Goal: Task Accomplishment & Management: Complete application form

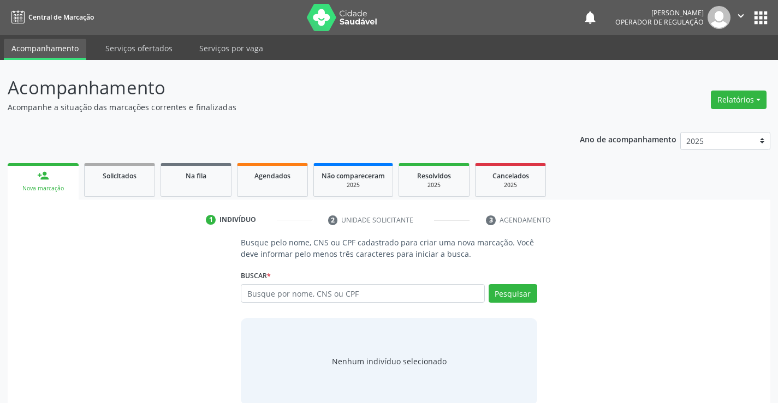
scroll to position [17, 0]
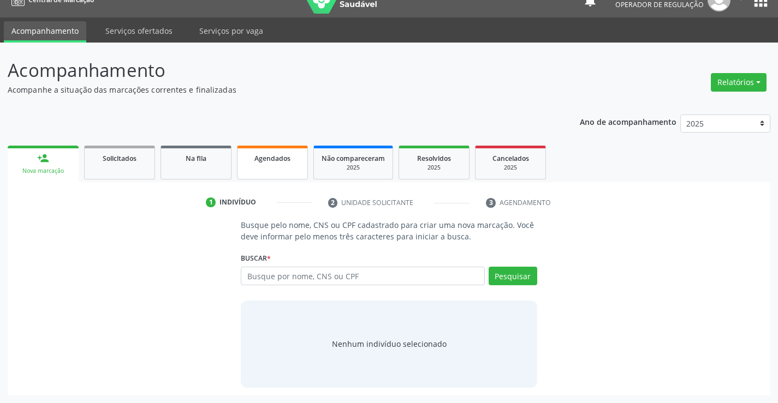
click at [276, 163] on div "Agendados" at bounding box center [272, 157] width 55 height 11
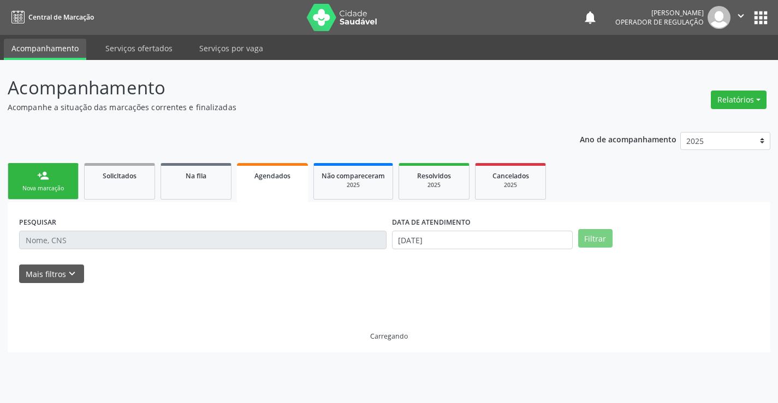
scroll to position [0, 0]
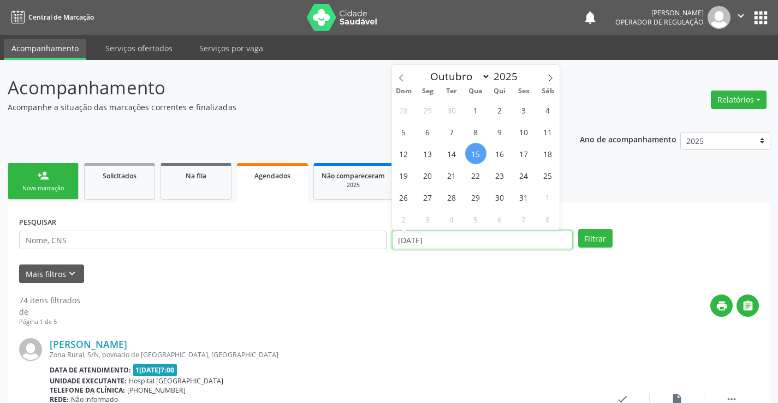
drag, startPoint x: 441, startPoint y: 244, endPoint x: 362, endPoint y: 244, distance: 79.1
click at [362, 244] on div "PESQUISAR DATA DE ATENDIMENTO [DATE] Filtrar" at bounding box center [388, 235] width 745 height 43
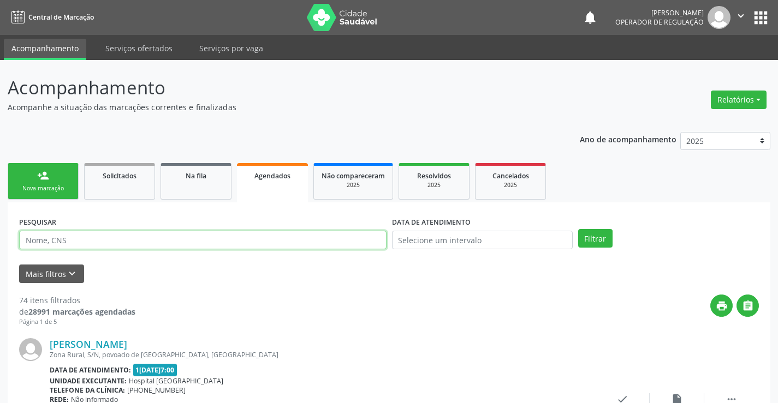
click at [139, 243] on input "text" at bounding box center [202, 240] width 367 height 19
type input "709002880593717"
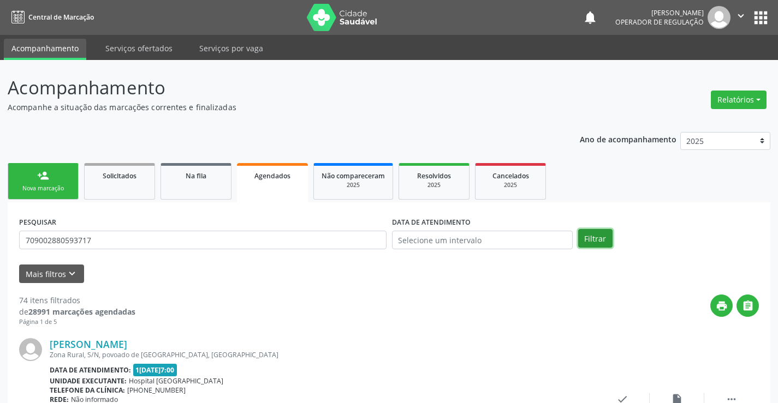
click at [599, 236] on button "Filtrar" at bounding box center [595, 238] width 34 height 19
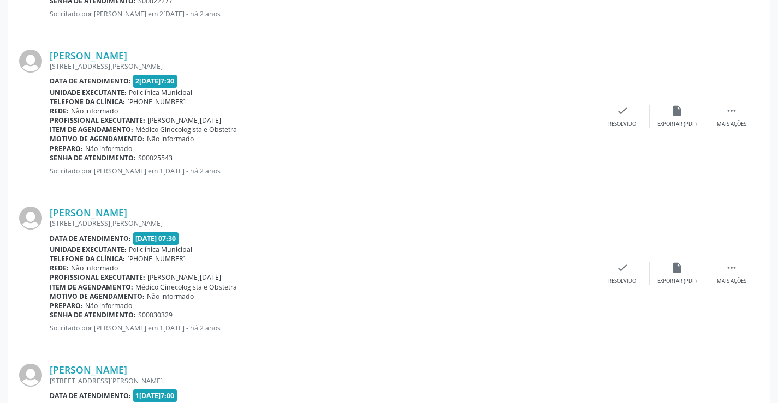
scroll to position [2333, 0]
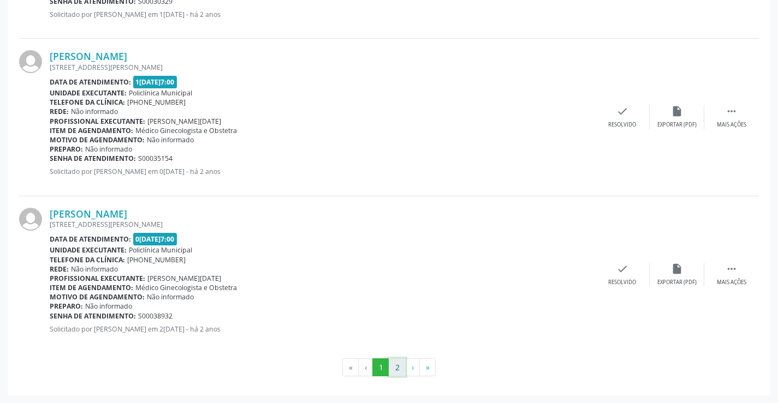
click at [397, 366] on button "2" at bounding box center [397, 368] width 17 height 19
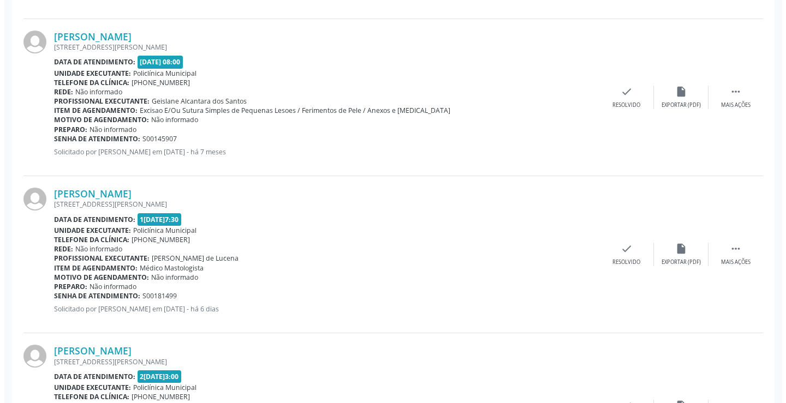
scroll to position [918, 0]
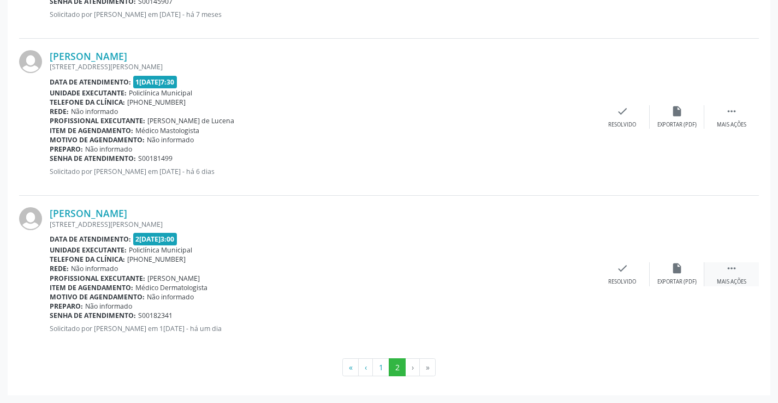
click at [735, 269] on icon "" at bounding box center [731, 269] width 12 height 12
click at [569, 272] on icon "cancel" at bounding box center [568, 269] width 12 height 12
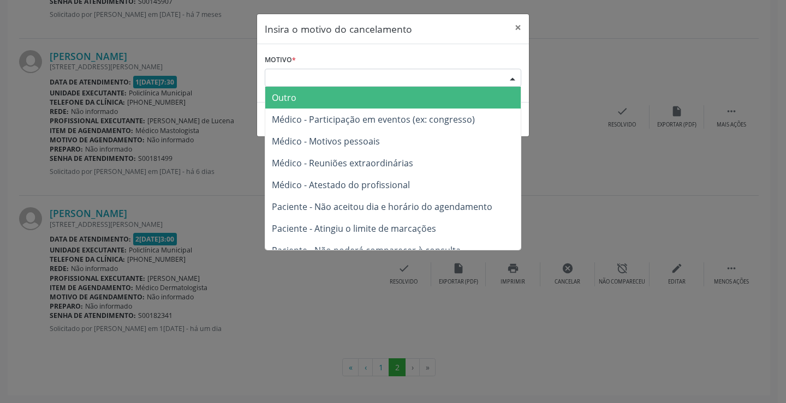
click at [358, 76] on div "Escolha o motivo" at bounding box center [393, 78] width 257 height 19
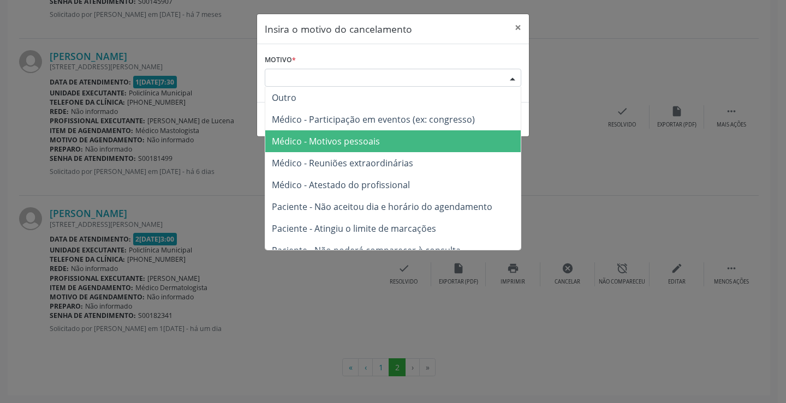
click at [369, 141] on span "Médico - Motivos pessoais" at bounding box center [326, 141] width 108 height 12
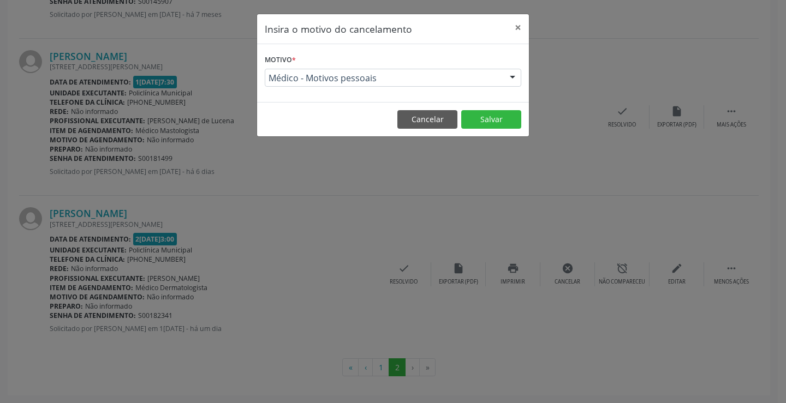
drag, startPoint x: 369, startPoint y: 141, endPoint x: 355, endPoint y: 148, distance: 15.6
click at [355, 148] on div "Insira o motivo do cancelamento × Motivo * Médico - Motivos pessoais Outro Médi…" at bounding box center [393, 201] width 786 height 403
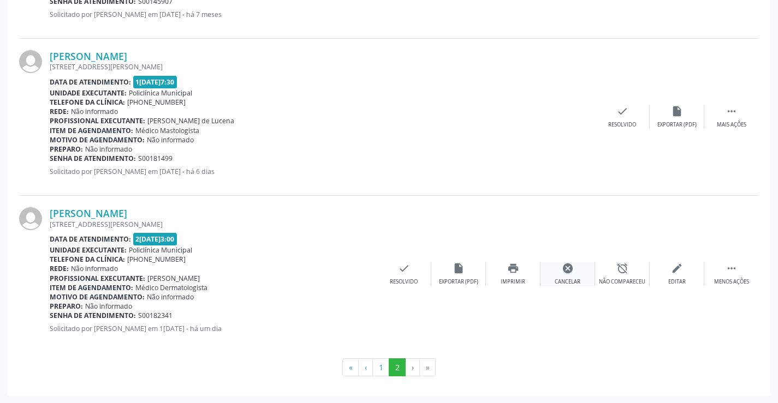
click at [567, 275] on icon "cancel" at bounding box center [568, 269] width 12 height 12
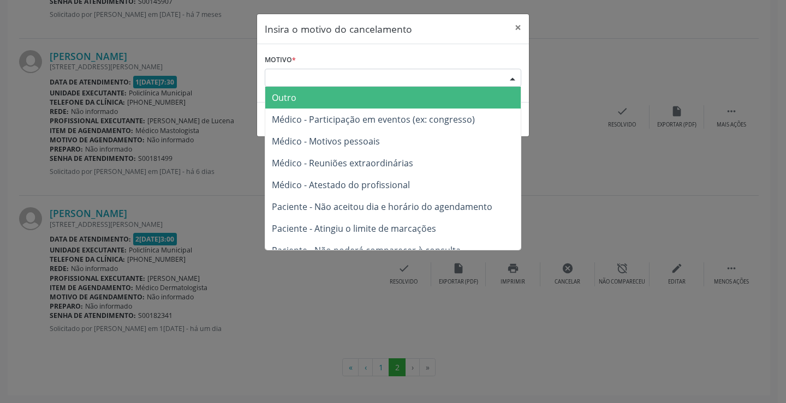
click at [321, 78] on div "Escolha o motivo" at bounding box center [393, 78] width 257 height 19
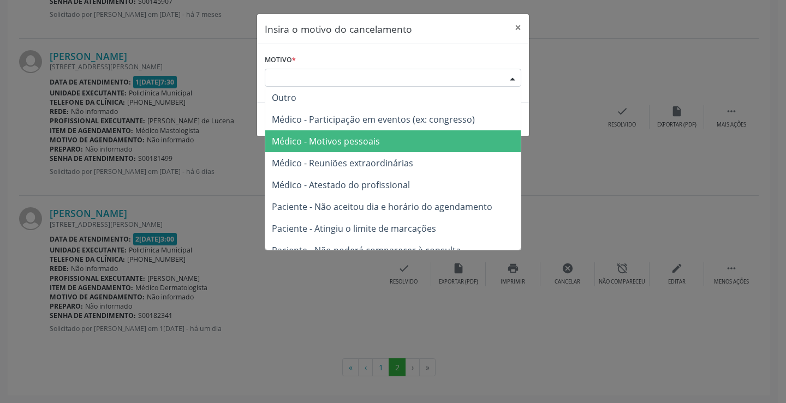
click at [347, 138] on span "Médico - Motivos pessoais" at bounding box center [326, 141] width 108 height 12
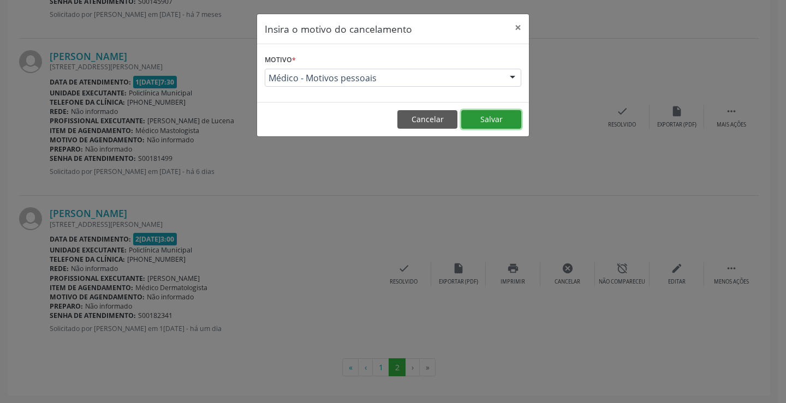
click at [497, 122] on button "Salvar" at bounding box center [491, 119] width 60 height 19
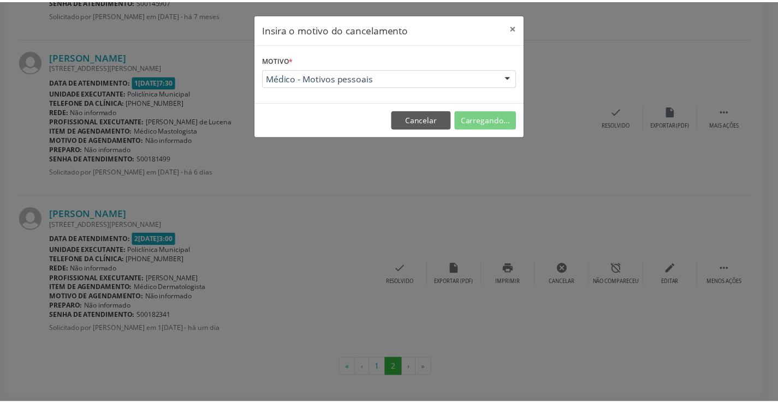
scroll to position [0, 0]
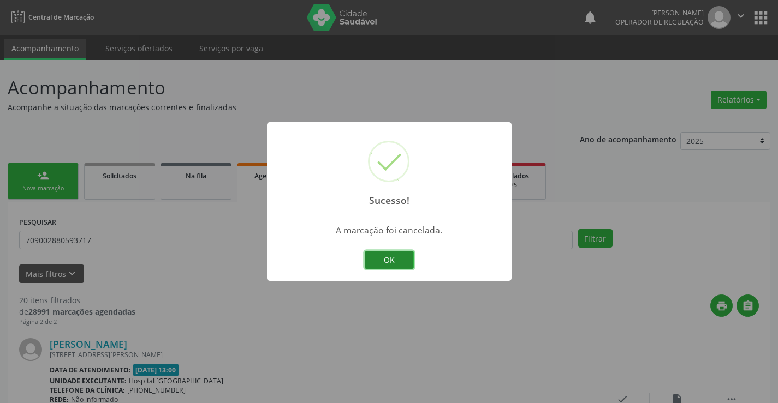
click at [396, 255] on button "OK" at bounding box center [389, 260] width 49 height 19
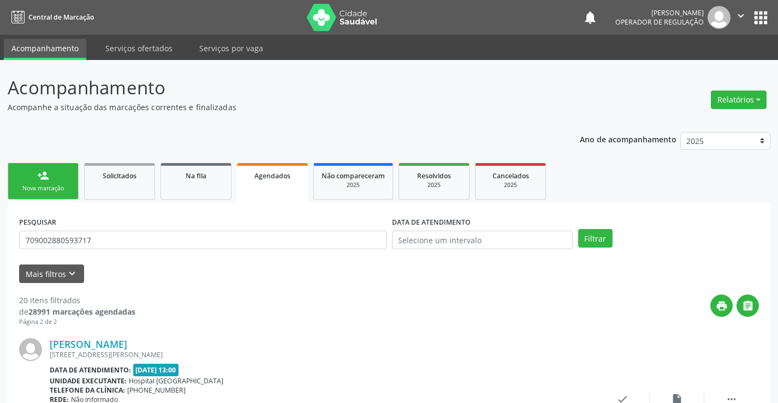
click at [64, 179] on link "person_add Nova marcação" at bounding box center [43, 181] width 71 height 37
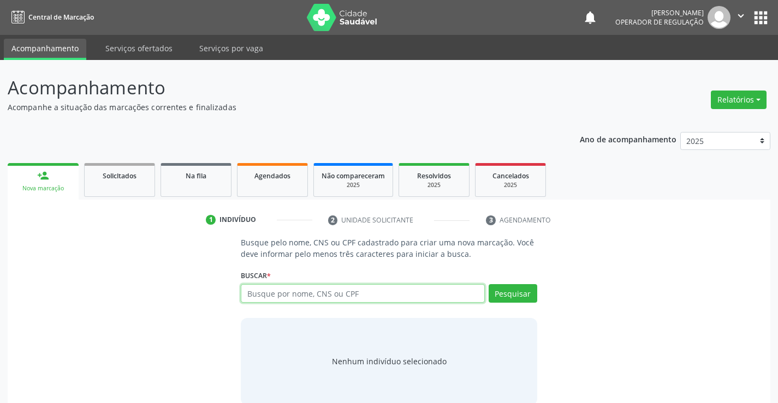
click at [379, 294] on input "text" at bounding box center [362, 293] width 243 height 19
click at [380, 288] on input "text" at bounding box center [362, 293] width 243 height 19
type input "700705917063875"
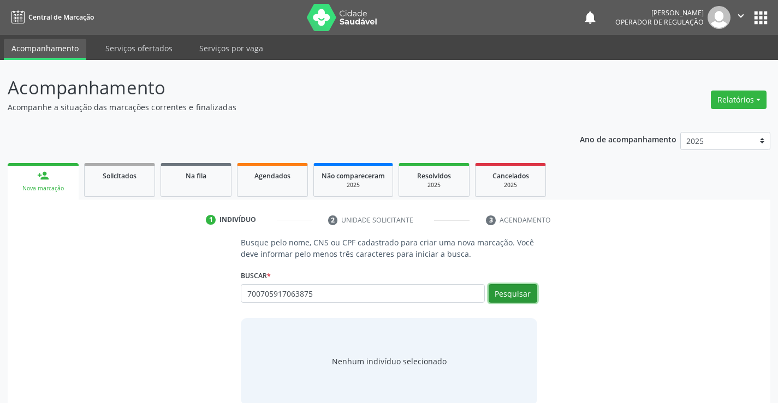
click at [513, 292] on button "Pesquisar" at bounding box center [513, 293] width 49 height 19
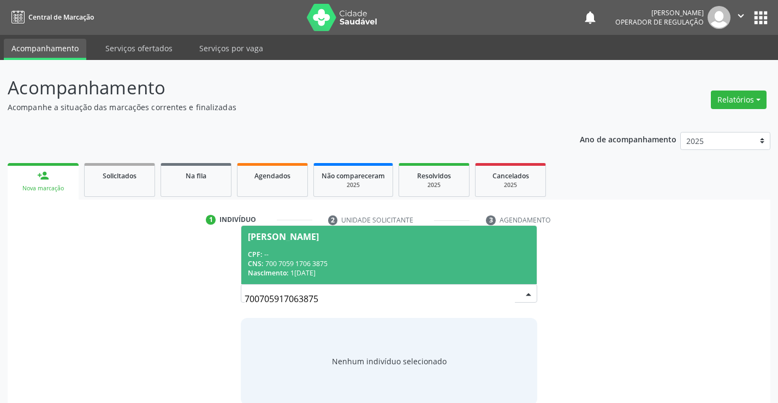
click at [356, 257] on div "CPF: --" at bounding box center [389, 254] width 282 height 9
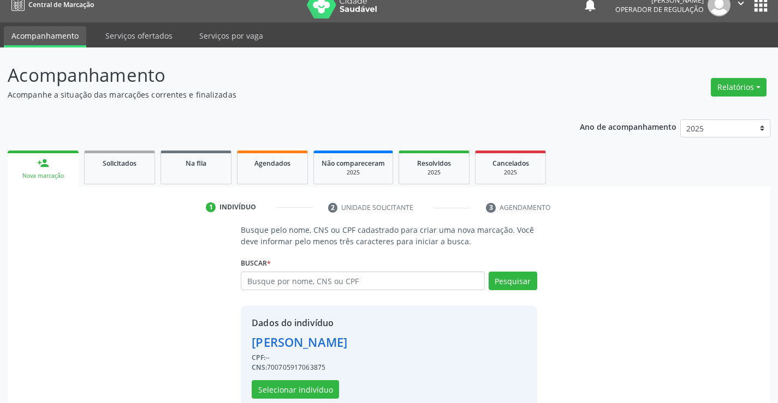
scroll to position [34, 0]
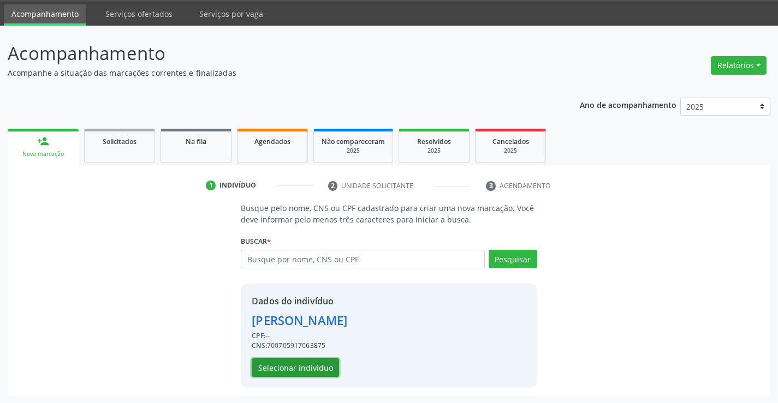
click at [284, 368] on button "Selecionar indivíduo" at bounding box center [295, 368] width 87 height 19
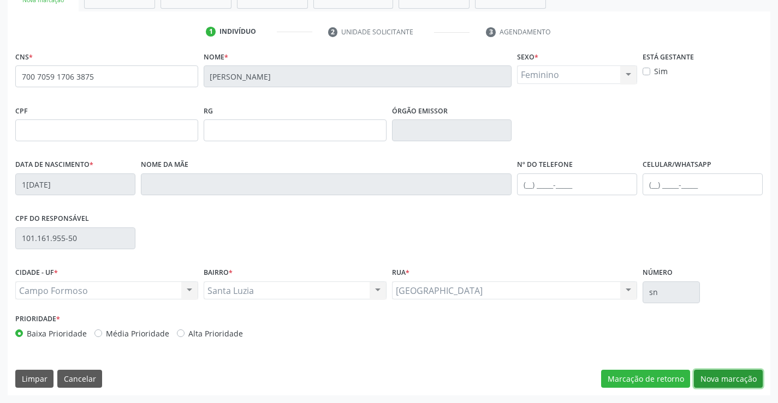
click at [715, 380] on button "Nova marcação" at bounding box center [728, 379] width 69 height 19
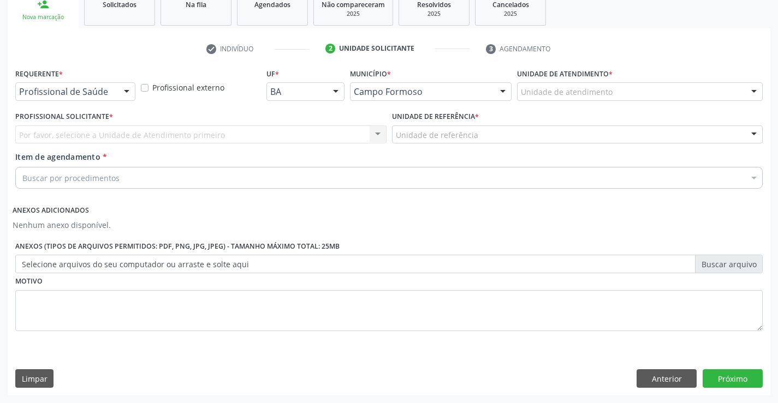
scroll to position [171, 0]
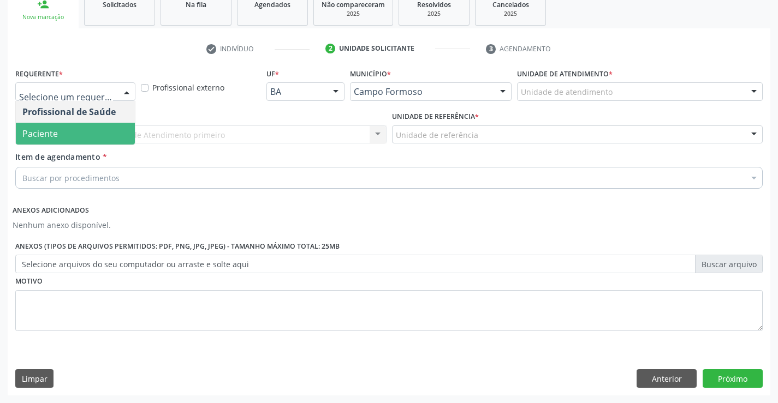
click at [68, 128] on span "Paciente" at bounding box center [75, 134] width 119 height 22
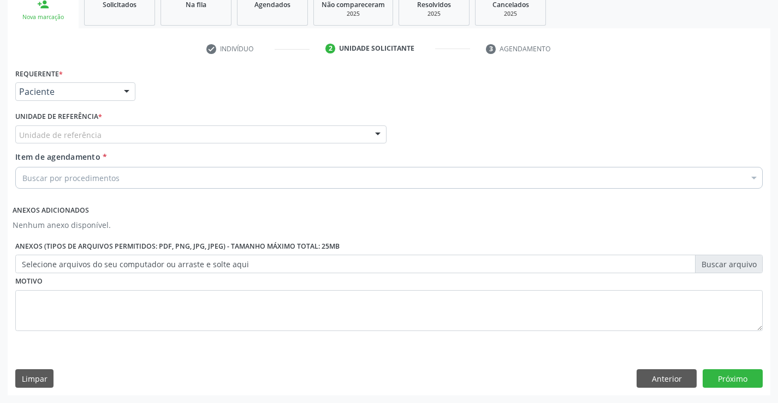
click at [68, 128] on div "Unidade de referência" at bounding box center [200, 135] width 371 height 19
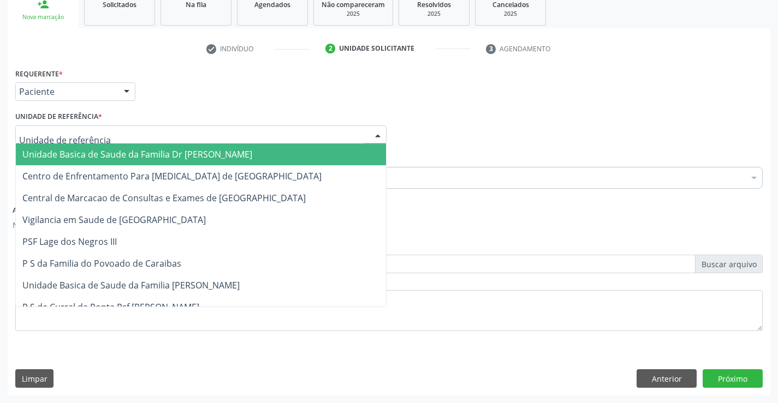
click at [104, 154] on span "Unidade Basica de Saude da Familia Dr [PERSON_NAME]" at bounding box center [137, 154] width 230 height 12
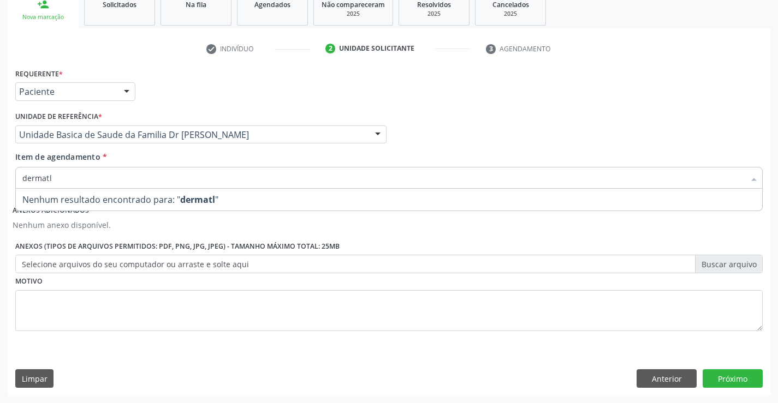
type input "dermat"
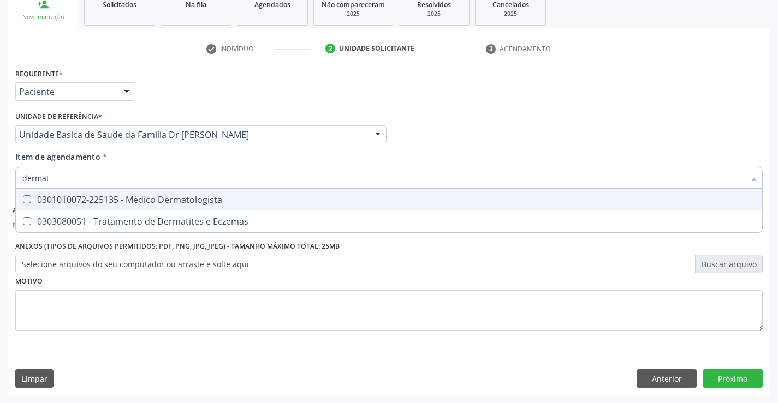
click at [168, 198] on div "0301010072-225135 - Médico Dermatologista" at bounding box center [388, 199] width 733 height 9
checkbox Dermatologista "true"
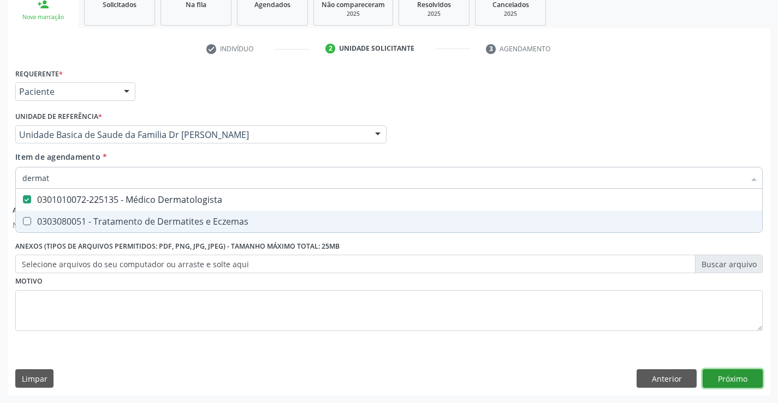
click at [719, 380] on button "Próximo" at bounding box center [732, 379] width 60 height 19
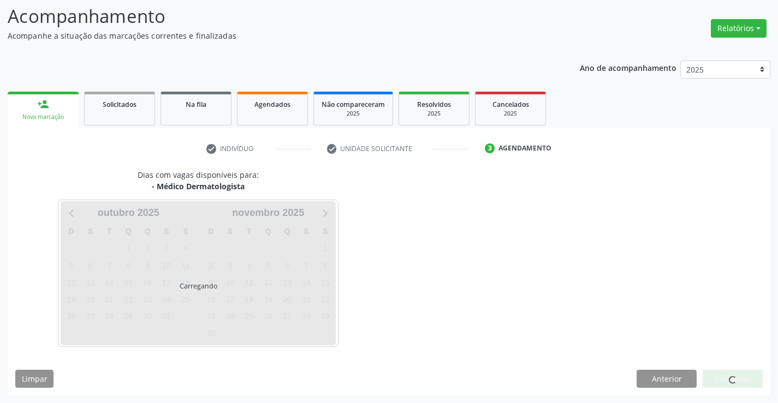
scroll to position [72, 0]
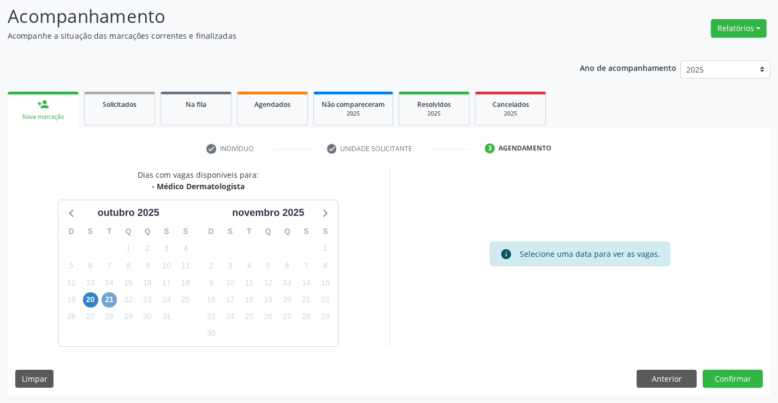
click at [111, 300] on span "21" at bounding box center [109, 300] width 15 height 15
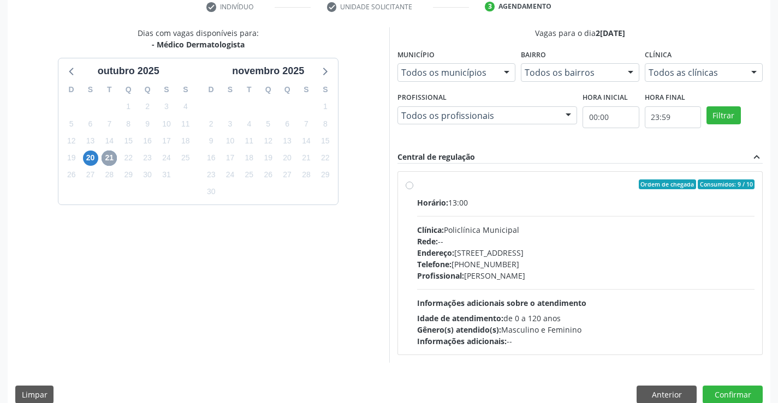
scroll to position [229, 0]
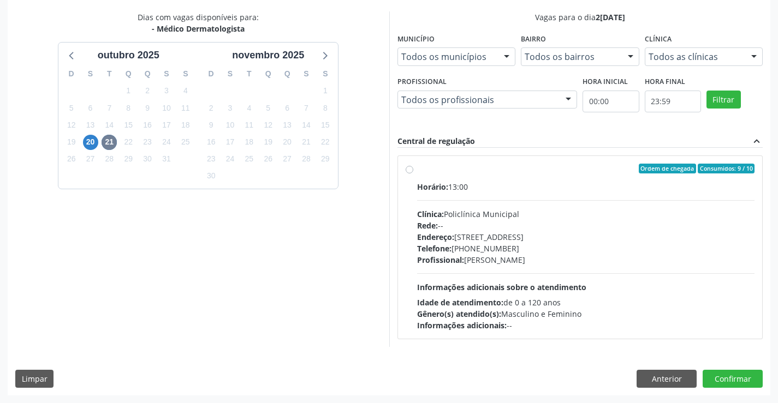
click at [505, 177] on label "Ordem de chegada Consumidos: 9 / 10 Horário: 13:00 Clínica: Policlínica Municip…" at bounding box center [586, 248] width 338 height 168
click at [413, 174] on input "Ordem de chegada Consumidos: 9 / 10 Horário: 13:00 Clínica: Policlínica Municip…" at bounding box center [410, 169] width 8 height 10
radio input "true"
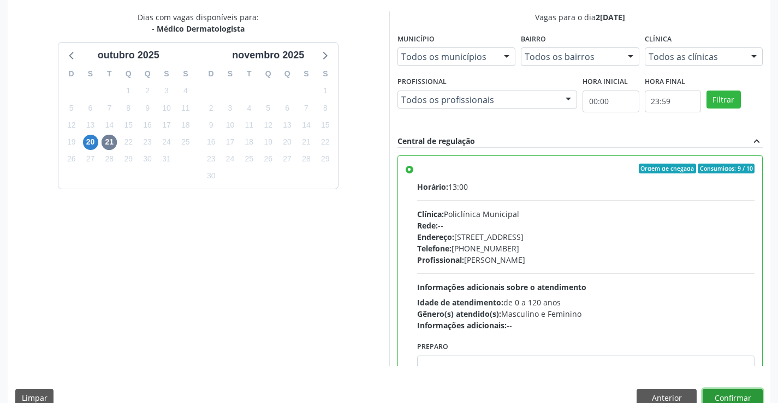
click at [736, 397] on button "Confirmar" at bounding box center [732, 398] width 60 height 19
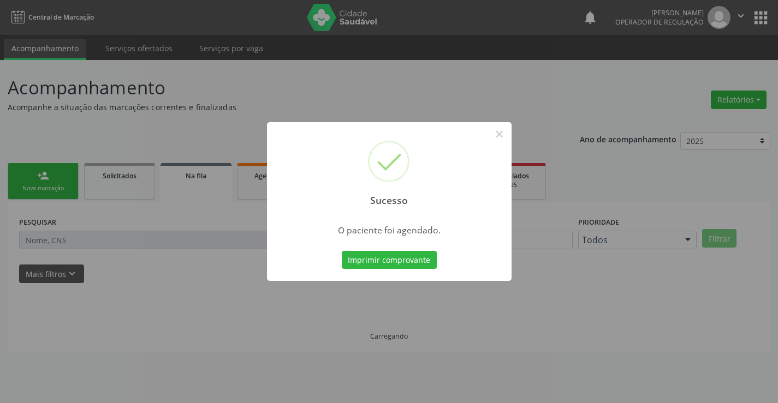
scroll to position [0, 0]
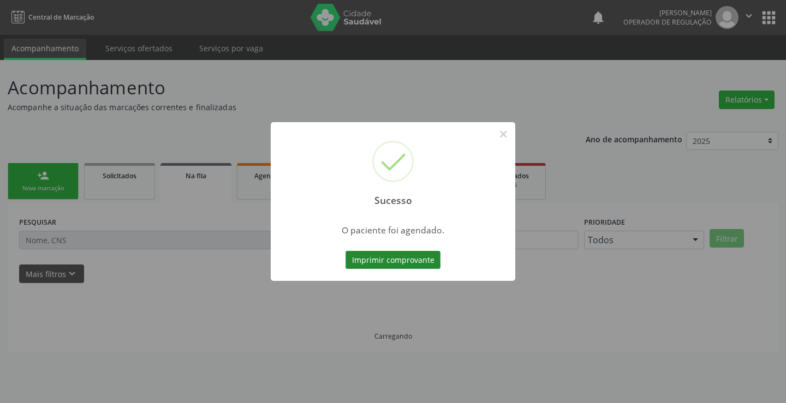
click at [375, 256] on button "Imprimir comprovante" at bounding box center [393, 260] width 95 height 19
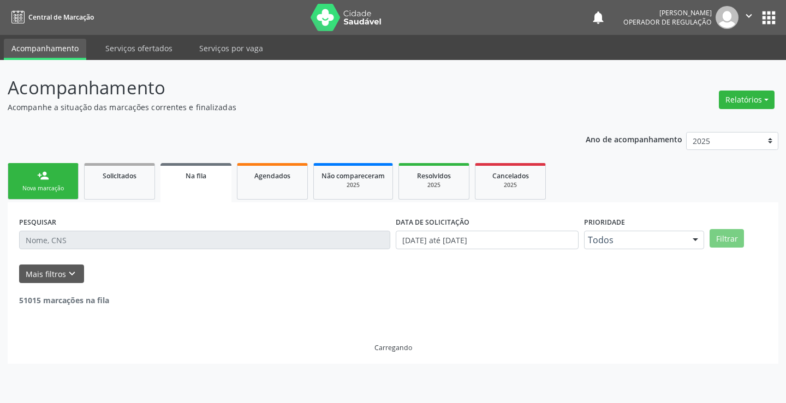
click at [58, 177] on link "person_add Nova marcação" at bounding box center [43, 181] width 71 height 37
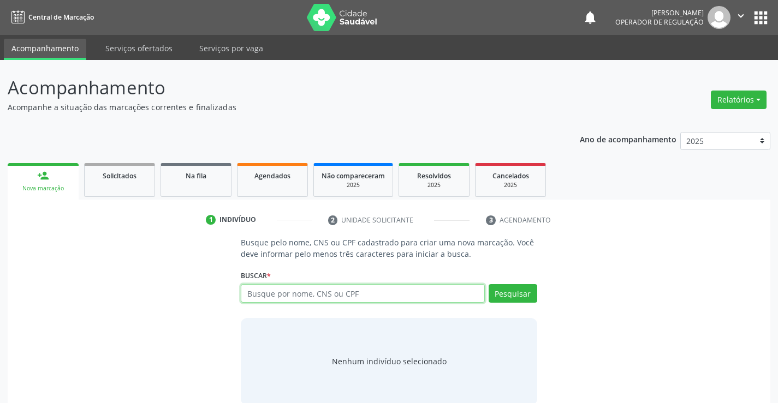
click at [341, 296] on input "text" at bounding box center [362, 293] width 243 height 19
type input "702506715817940"
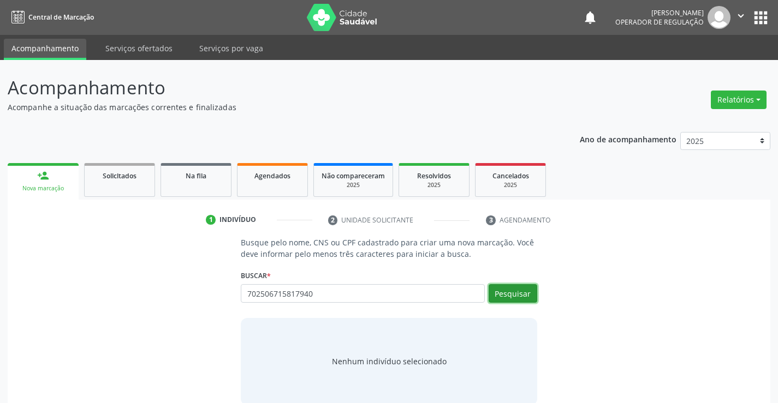
click at [517, 293] on button "Pesquisar" at bounding box center [513, 293] width 49 height 19
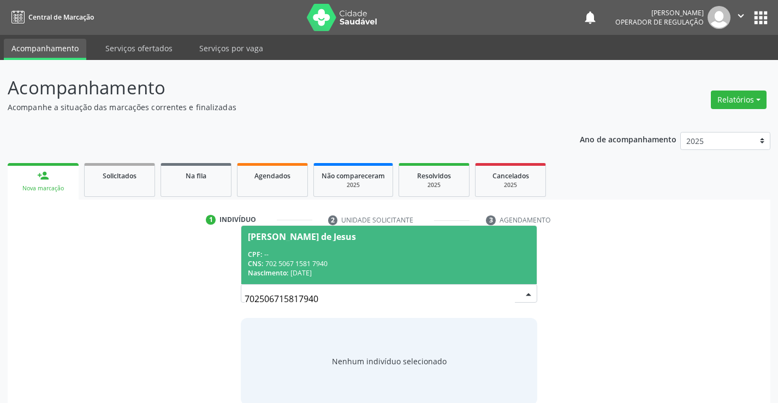
click at [342, 247] on span "[PERSON_NAME] de Jesus CPF: -- CNS: 702 5067 1581 7940 Nascimento: 1[DATE]" at bounding box center [388, 255] width 295 height 58
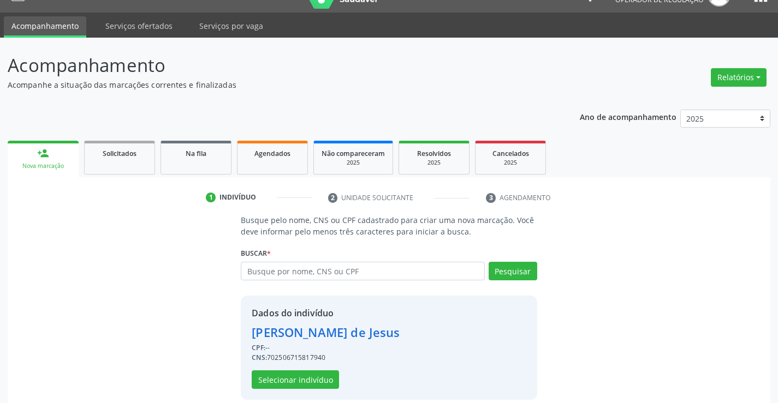
scroll to position [34, 0]
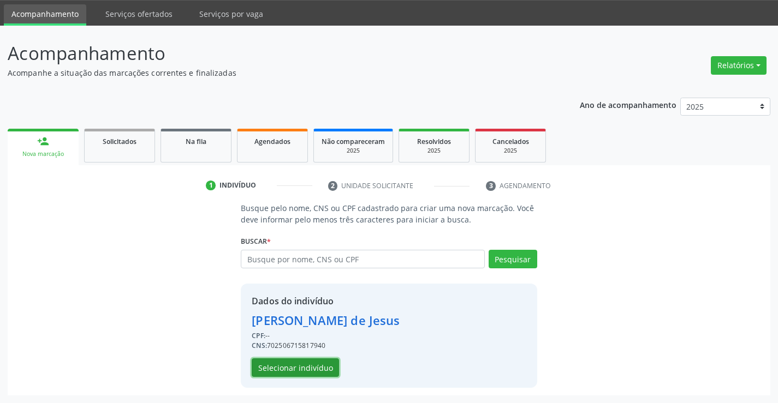
click at [293, 368] on button "Selecionar indivíduo" at bounding box center [295, 368] width 87 height 19
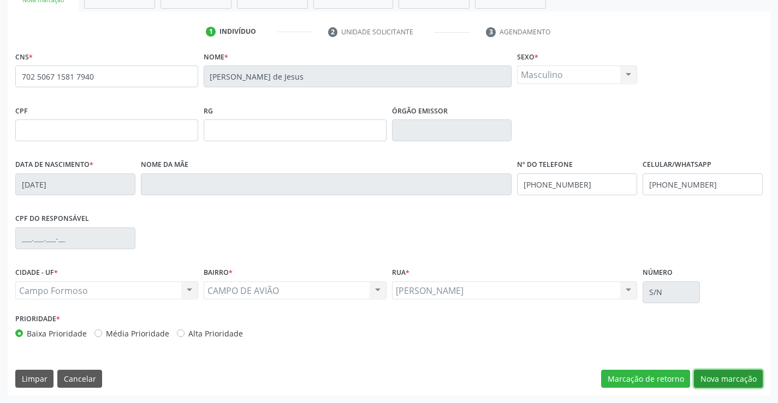
click at [725, 378] on button "Nova marcação" at bounding box center [728, 379] width 69 height 19
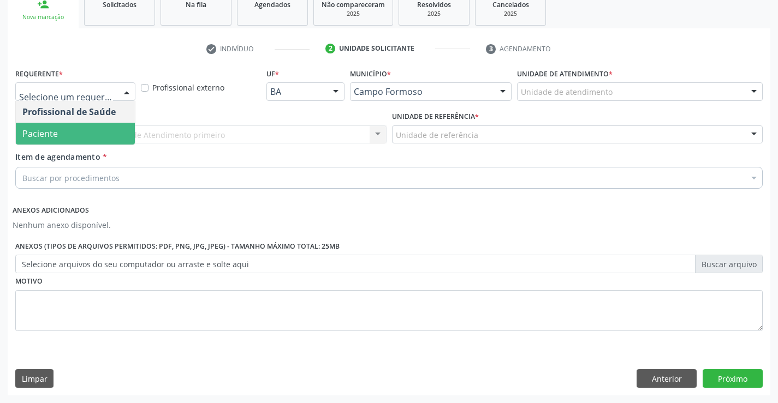
click at [67, 131] on span "Paciente" at bounding box center [75, 134] width 119 height 22
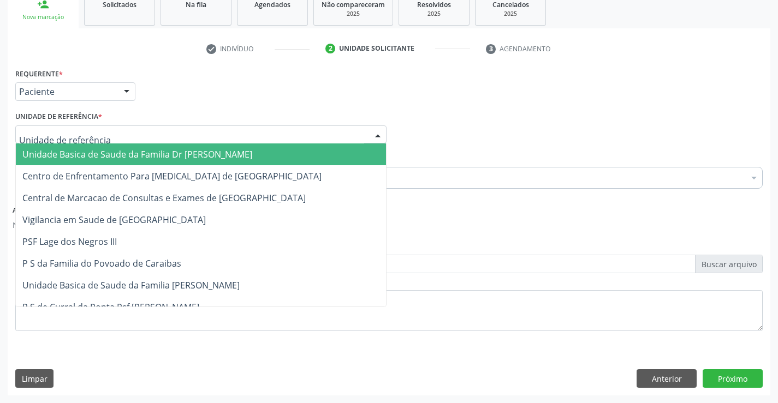
click at [114, 140] on div at bounding box center [200, 135] width 371 height 19
click at [113, 157] on span "Unidade Basica de Saude da Familia Dr [PERSON_NAME]" at bounding box center [137, 154] width 230 height 12
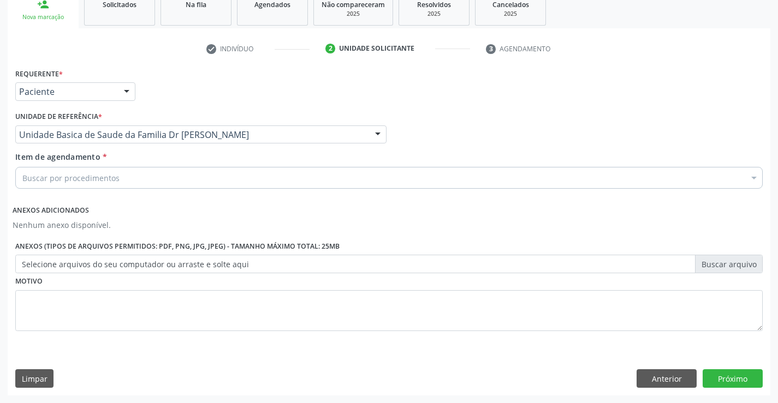
click at [140, 186] on div "Buscar por procedimentos" at bounding box center [388, 178] width 747 height 22
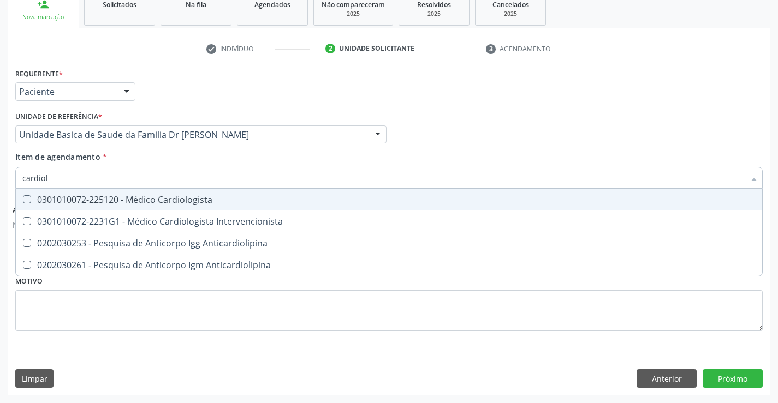
type input "cardiolo"
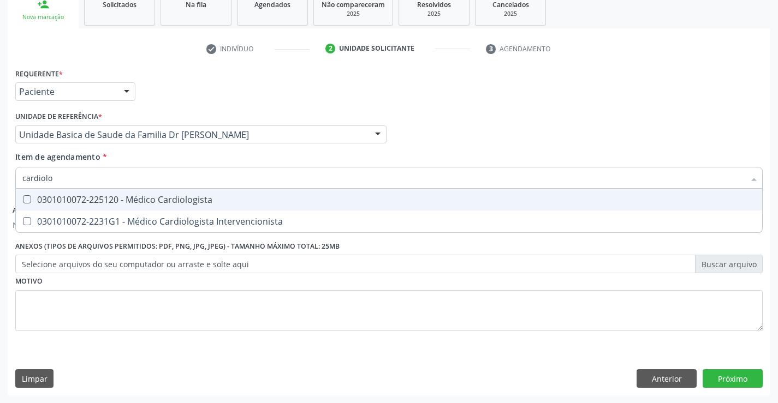
click at [174, 197] on div "0301010072-225120 - Médico Cardiologista" at bounding box center [388, 199] width 733 height 9
checkbox Cardiologista "true"
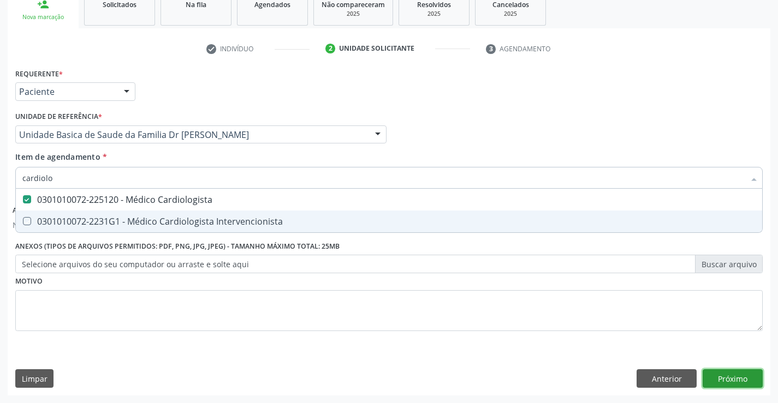
click at [726, 377] on button "Próximo" at bounding box center [732, 379] width 60 height 19
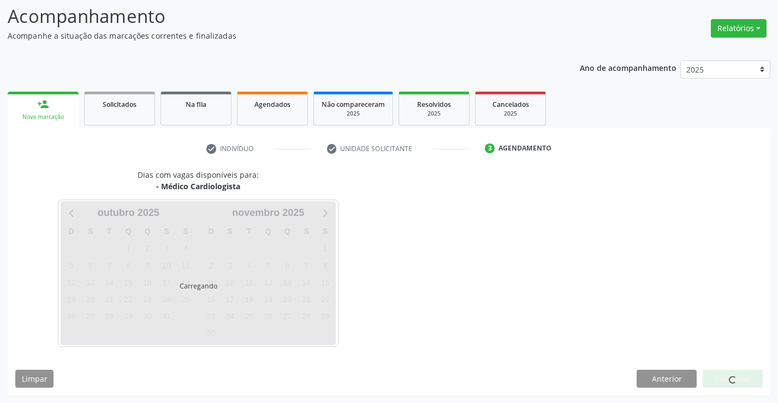
scroll to position [72, 0]
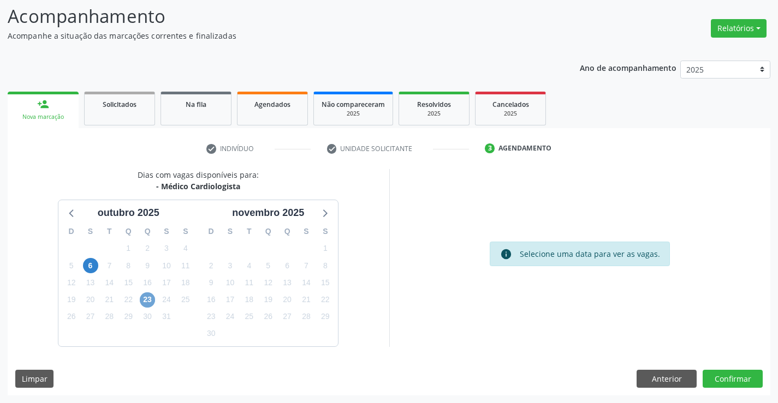
click at [148, 302] on span "23" at bounding box center [147, 300] width 15 height 15
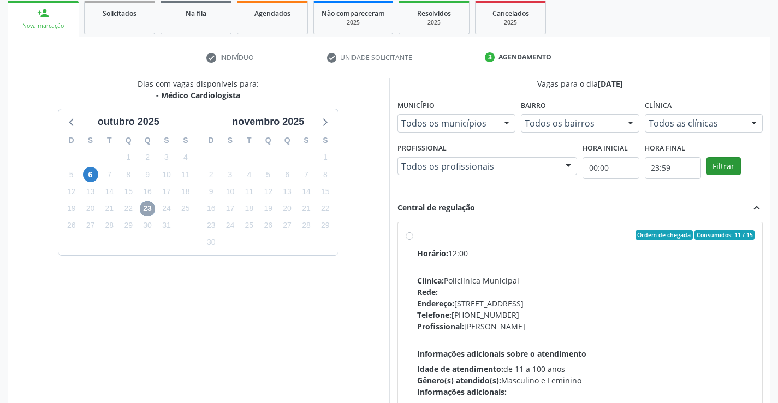
scroll to position [229, 0]
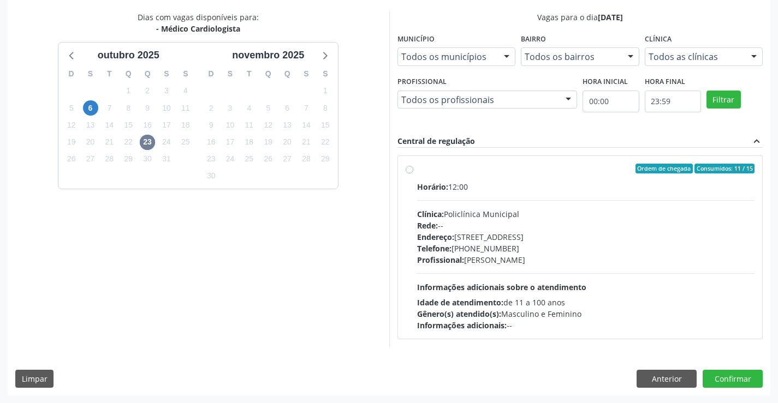
click at [520, 177] on label "Ordem de chegada Consumidos: 11 / 15 Horário: 12:00 Clínica: Policlínica Munici…" at bounding box center [586, 248] width 338 height 168
click at [413, 174] on input "Ordem de chegada Consumidos: 11 / 15 Horário: 12:00 Clínica: Policlínica Munici…" at bounding box center [410, 169] width 8 height 10
radio input "true"
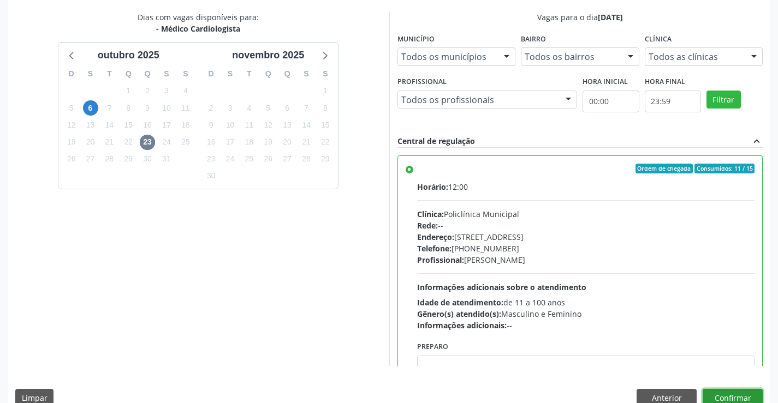
click at [731, 397] on button "Confirmar" at bounding box center [732, 398] width 60 height 19
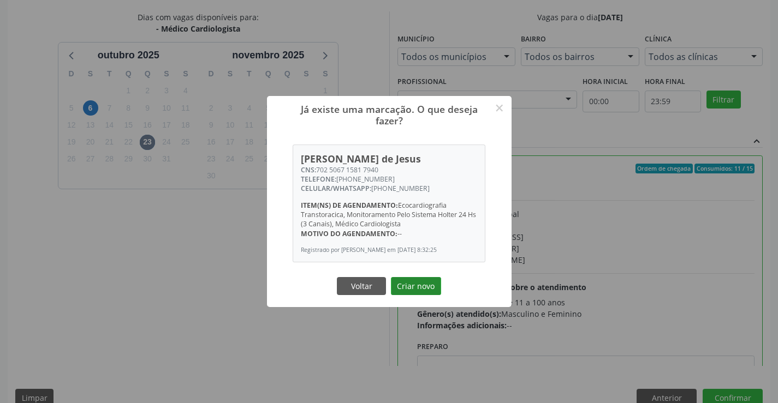
click at [411, 291] on button "Criar novo" at bounding box center [416, 286] width 50 height 19
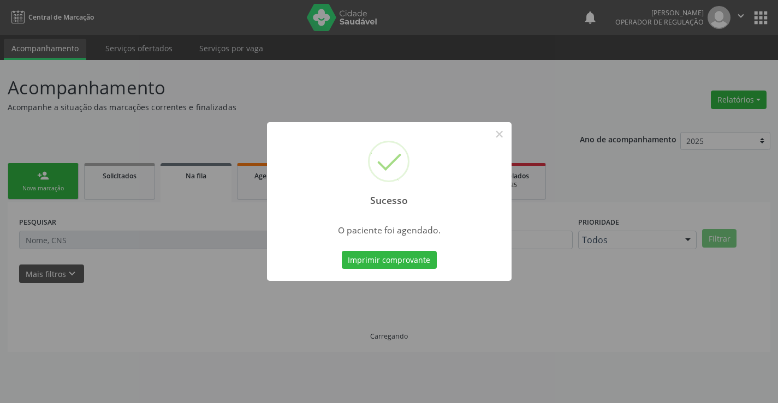
scroll to position [0, 0]
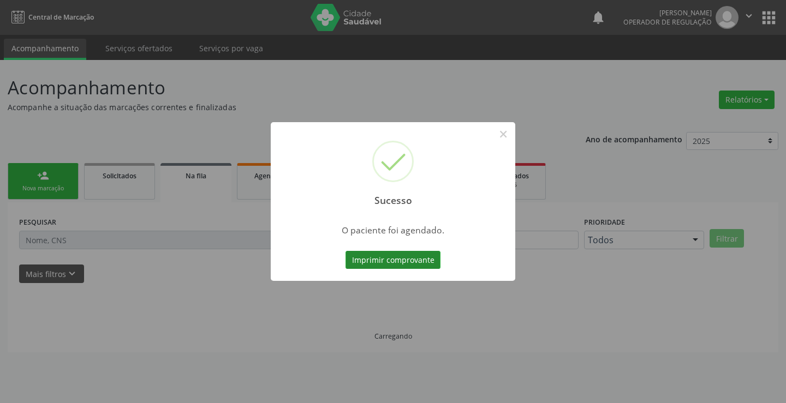
click at [386, 259] on button "Imprimir comprovante" at bounding box center [393, 260] width 95 height 19
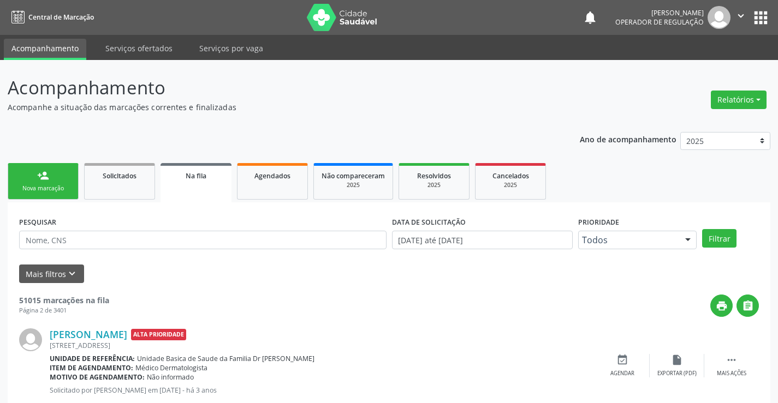
click at [41, 179] on div "person_add" at bounding box center [43, 176] width 12 height 12
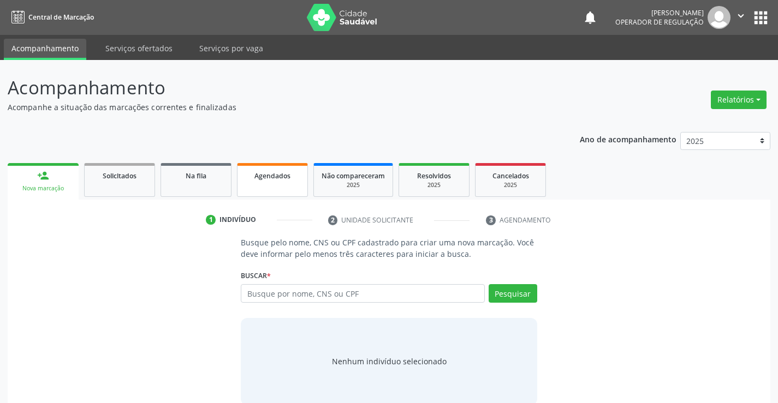
click at [289, 184] on link "Agendados" at bounding box center [272, 180] width 71 height 34
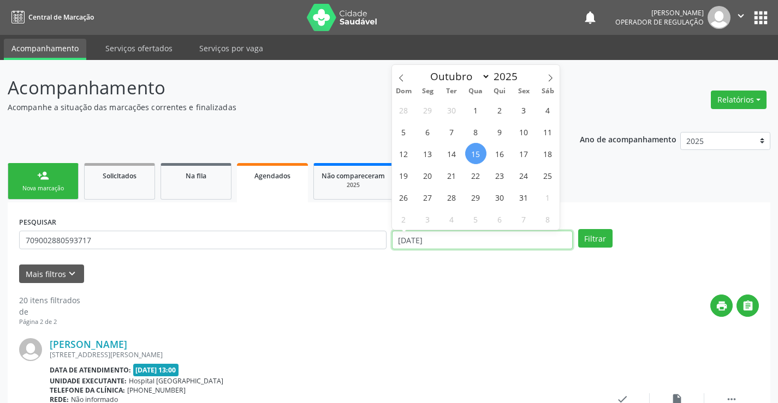
drag, startPoint x: 444, startPoint y: 240, endPoint x: 383, endPoint y: 241, distance: 61.1
click at [383, 241] on div "PESQUISAR 709002880593717 DATA DE ATENDIMENTO [DATE] Filtrar" at bounding box center [388, 235] width 745 height 43
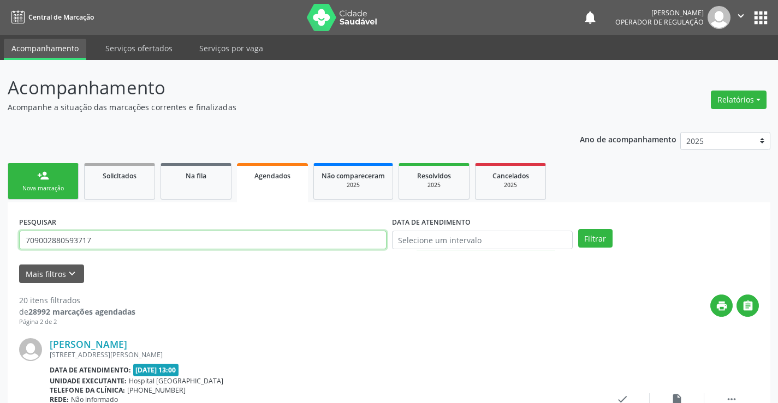
drag, startPoint x: 106, startPoint y: 243, endPoint x: 0, endPoint y: 247, distance: 106.0
click at [93, 240] on input "text" at bounding box center [202, 240] width 367 height 19
type input "702702141574360"
click at [598, 235] on button "Filtrar" at bounding box center [595, 238] width 34 height 19
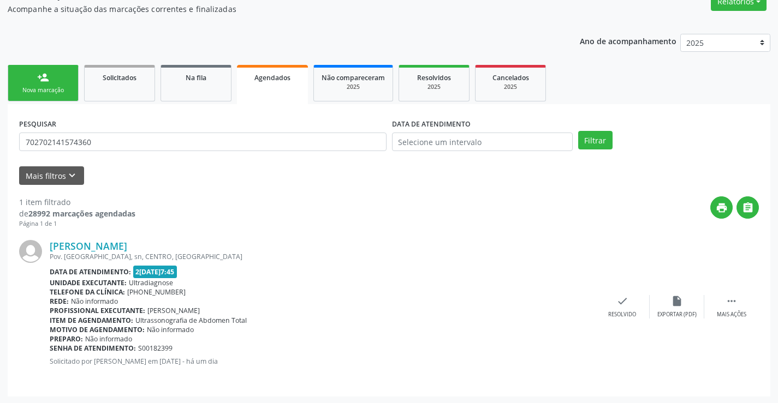
scroll to position [99, 0]
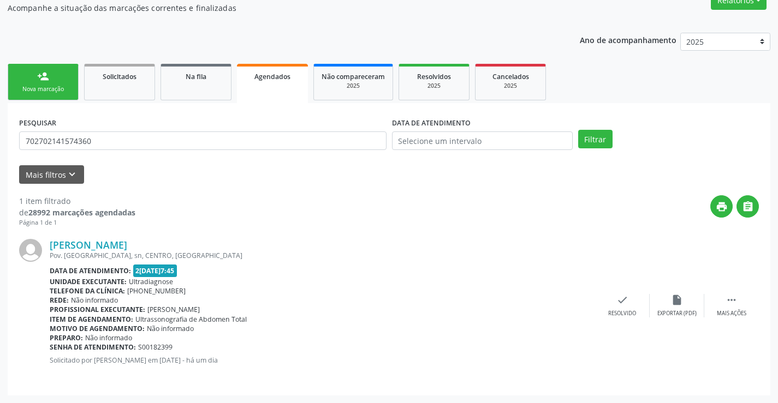
click at [45, 72] on div "person_add" at bounding box center [43, 76] width 12 height 12
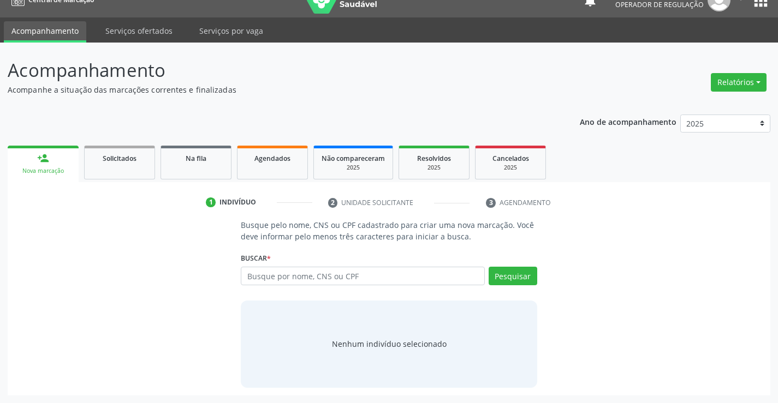
scroll to position [17, 0]
click at [269, 157] on span "Agendados" at bounding box center [272, 158] width 36 height 9
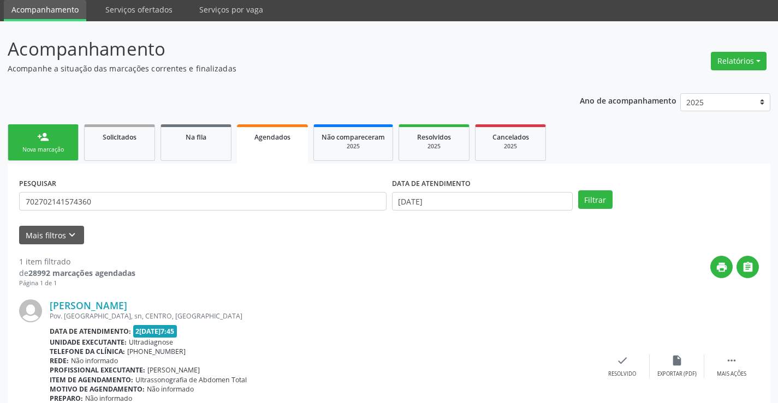
scroll to position [0, 0]
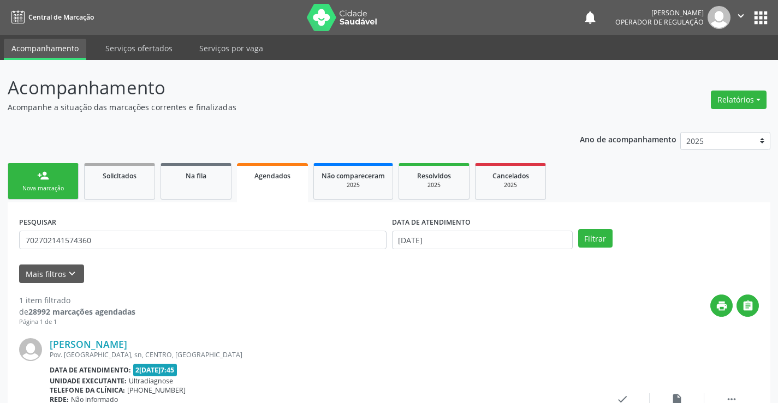
click at [55, 188] on div "Nova marcação" at bounding box center [43, 188] width 55 height 8
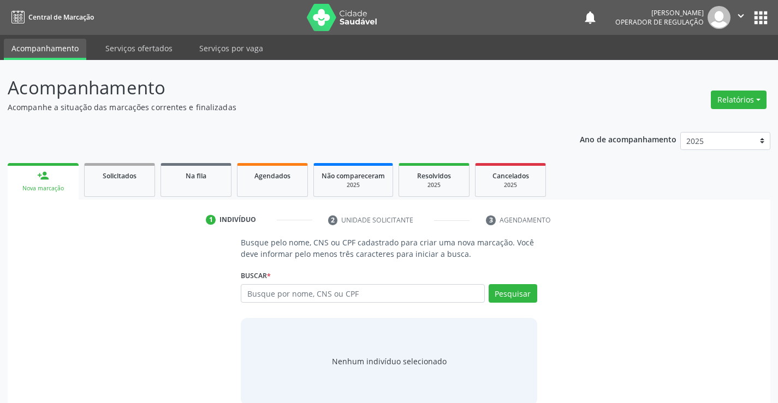
click at [739, 13] on icon "" at bounding box center [741, 16] width 12 height 12
click at [696, 68] on link "Sair" at bounding box center [712, 66] width 75 height 15
click at [372, 298] on input "text" at bounding box center [362, 293] width 243 height 19
type input "705003499277250"
click at [511, 289] on button "Pesquisar" at bounding box center [513, 293] width 49 height 19
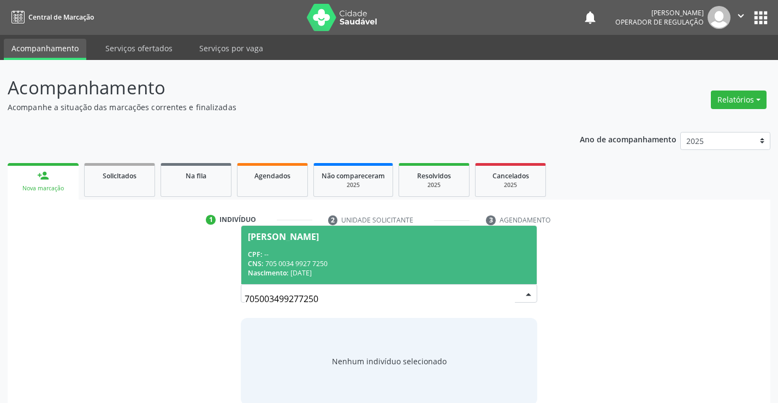
click at [397, 253] on div "CPF: --" at bounding box center [389, 254] width 282 height 9
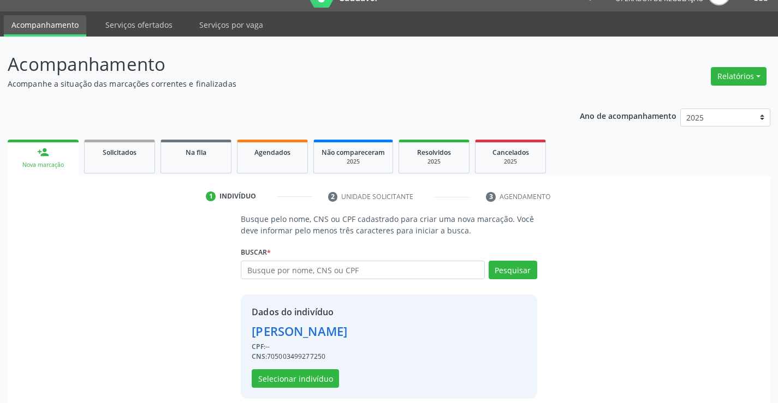
scroll to position [34, 0]
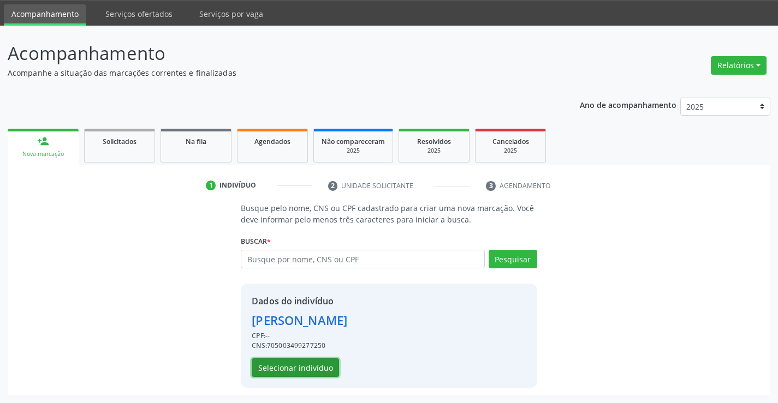
click at [297, 370] on button "Selecionar indivíduo" at bounding box center [295, 368] width 87 height 19
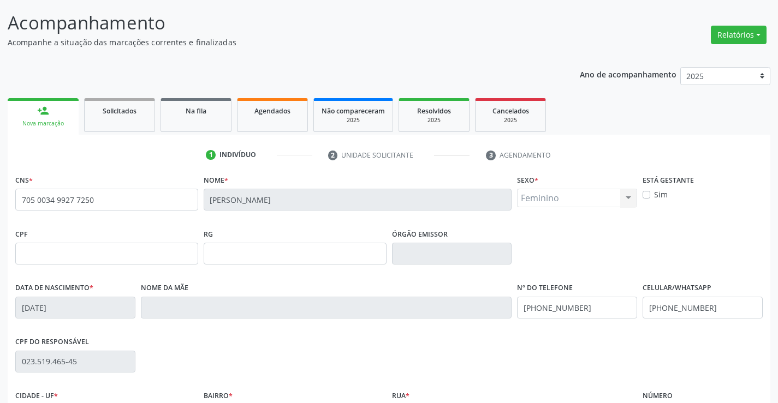
scroll to position [0, 0]
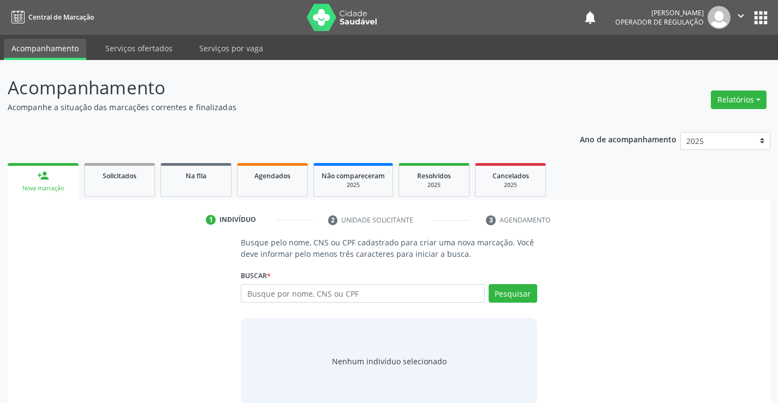
click at [378, 296] on input "text" at bounding box center [362, 293] width 243 height 19
type input "702909592921078"
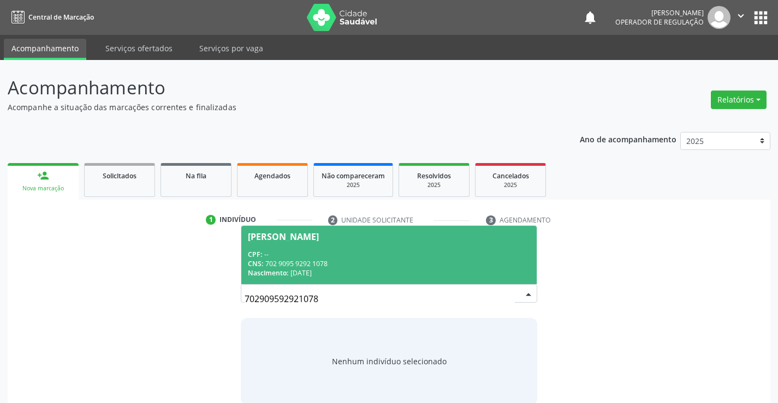
click at [309, 254] on div "CPF: --" at bounding box center [389, 254] width 282 height 9
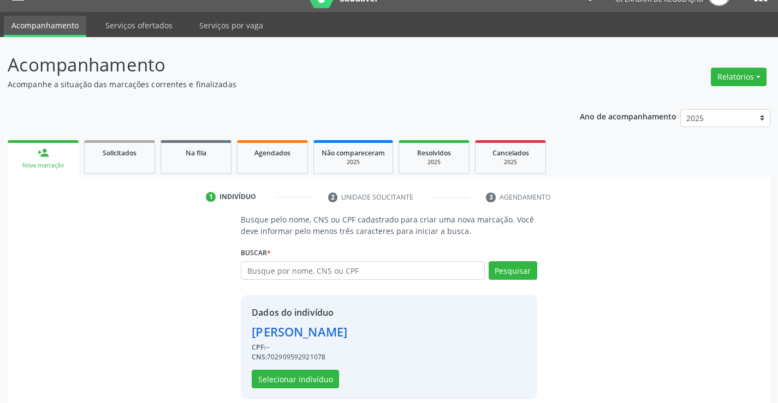
scroll to position [34, 0]
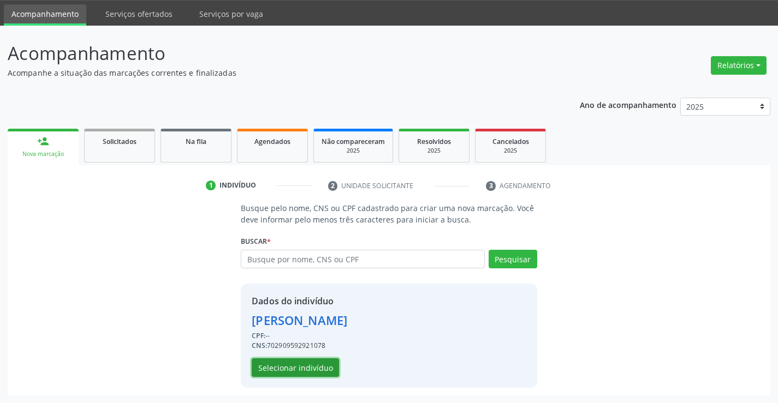
click at [291, 362] on button "Selecionar indivíduo" at bounding box center [295, 368] width 87 height 19
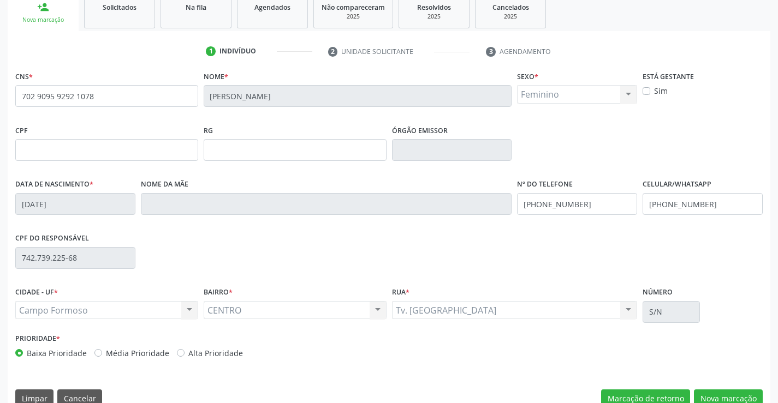
scroll to position [188, 0]
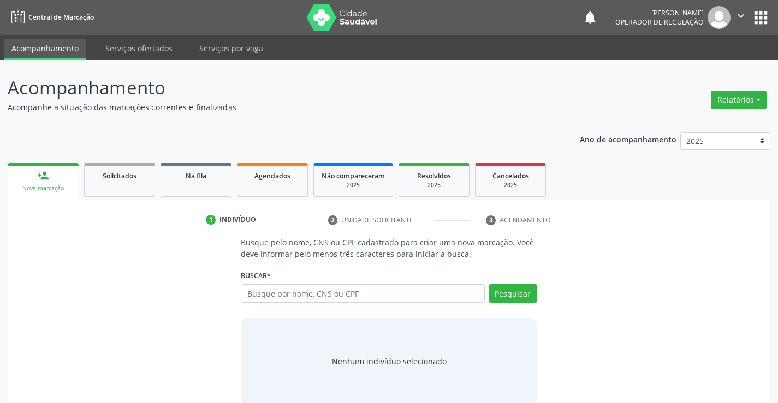
click at [370, 293] on input "text" at bounding box center [362, 293] width 243 height 19
type input "705003499277250"
click at [512, 294] on button "Pesquisar" at bounding box center [513, 293] width 49 height 19
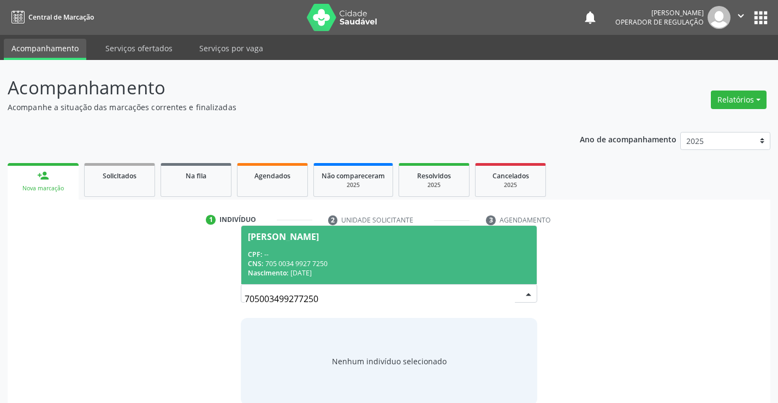
click at [365, 253] on div "CPF: --" at bounding box center [389, 254] width 282 height 9
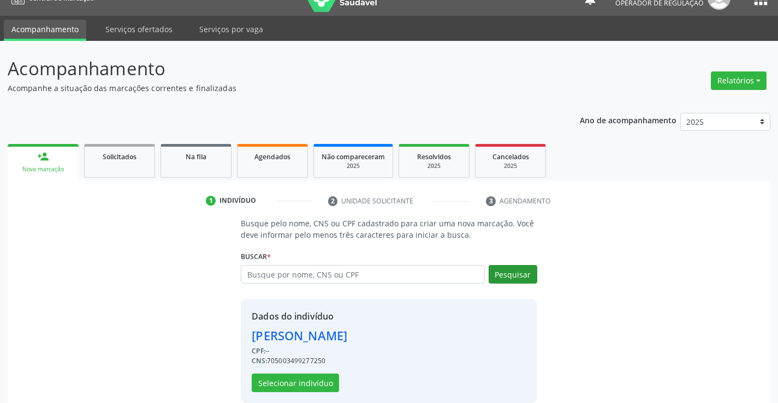
scroll to position [34, 0]
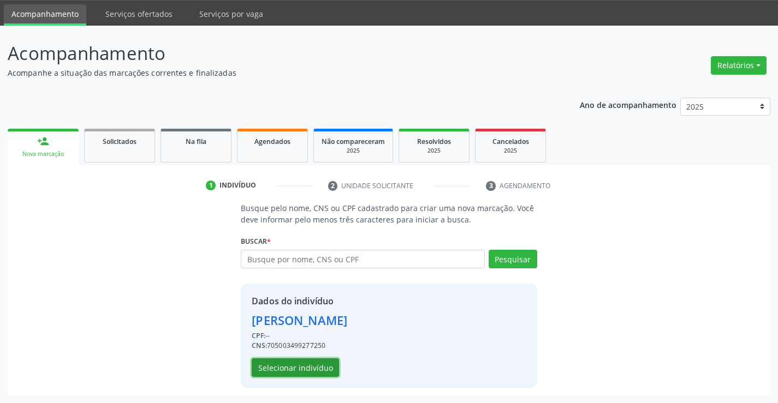
click at [279, 368] on button "Selecionar indivíduo" at bounding box center [295, 368] width 87 height 19
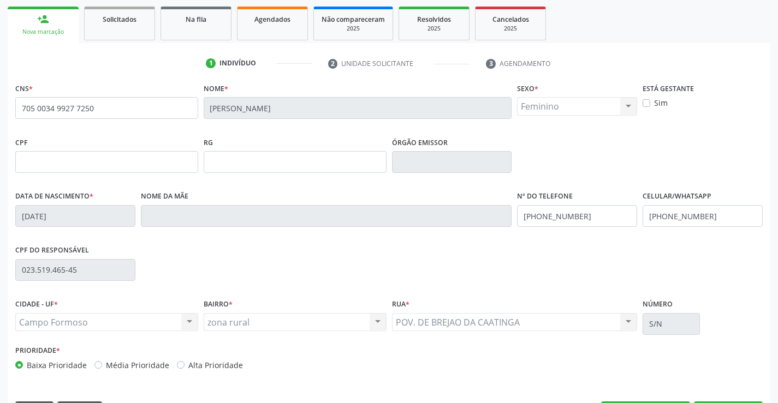
scroll to position [188, 0]
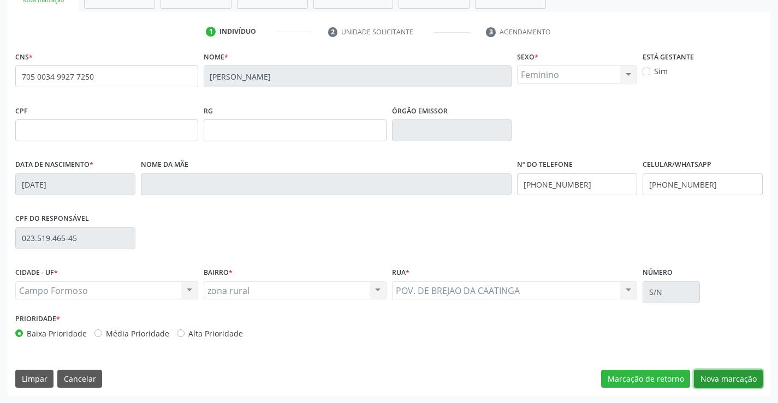
click at [730, 377] on button "Nova marcação" at bounding box center [728, 379] width 69 height 19
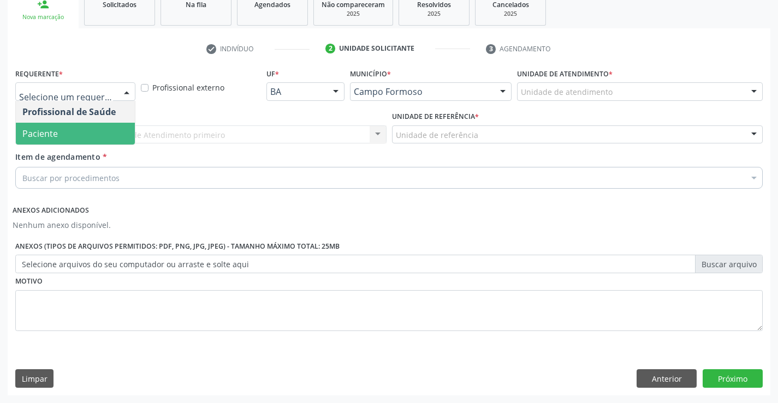
click at [65, 135] on span "Paciente" at bounding box center [75, 134] width 119 height 22
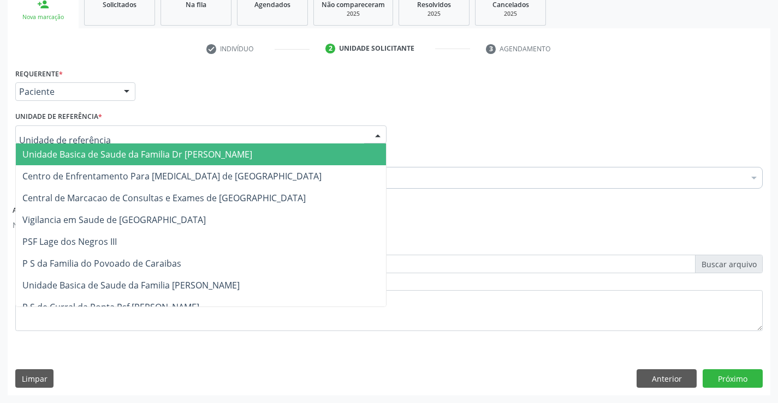
click at [114, 150] on span "Unidade Basica de Saude da Familia Dr [PERSON_NAME]" at bounding box center [137, 154] width 230 height 12
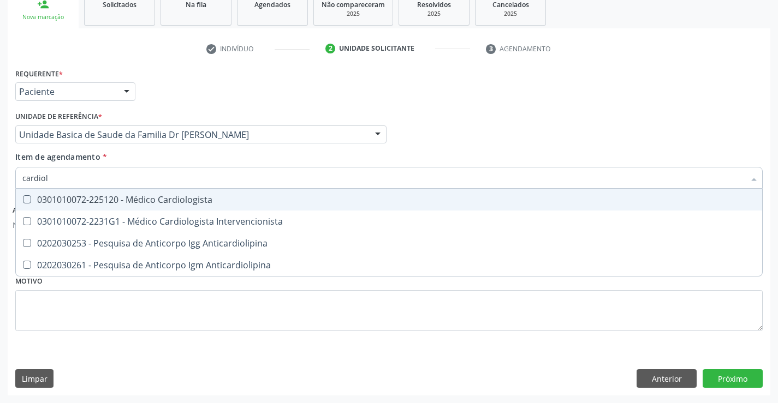
type input "cardiolo"
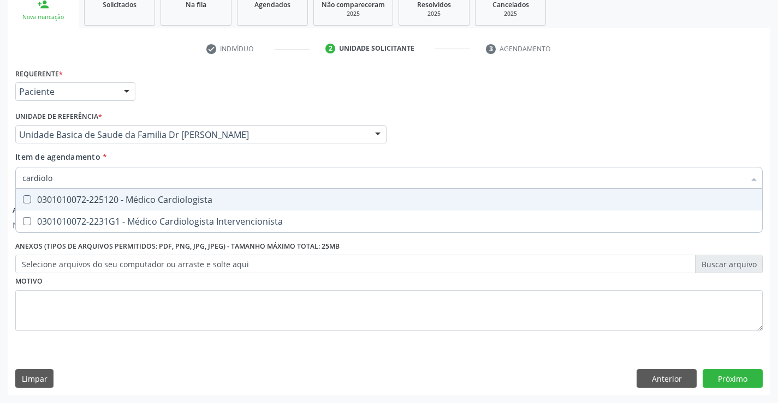
click at [164, 200] on div "0301010072-225120 - Médico Cardiologista" at bounding box center [388, 199] width 733 height 9
checkbox Cardiologista "true"
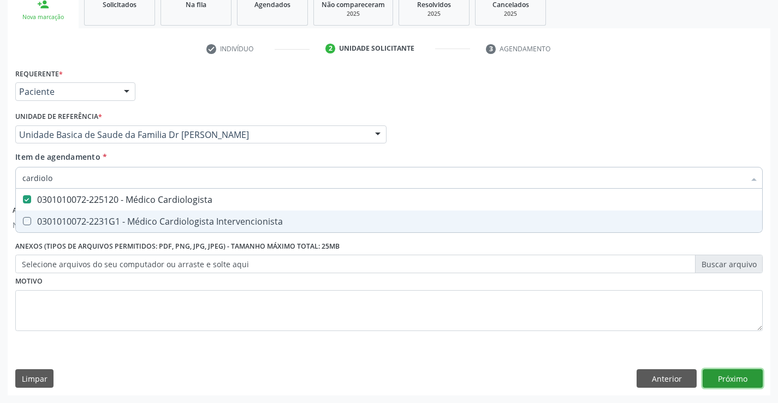
click at [729, 378] on button "Próximo" at bounding box center [732, 379] width 60 height 19
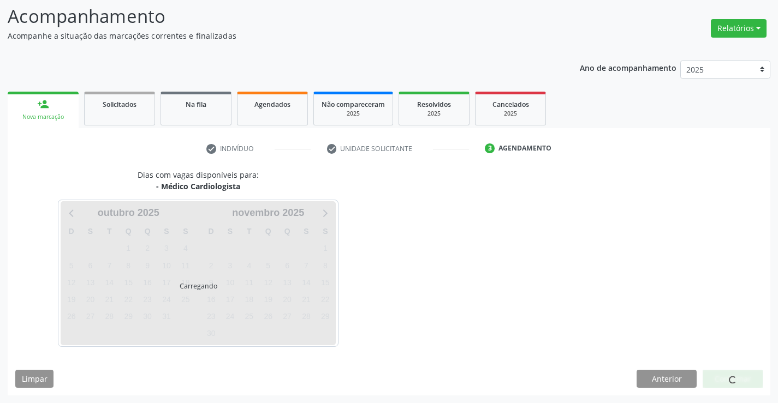
scroll to position [72, 0]
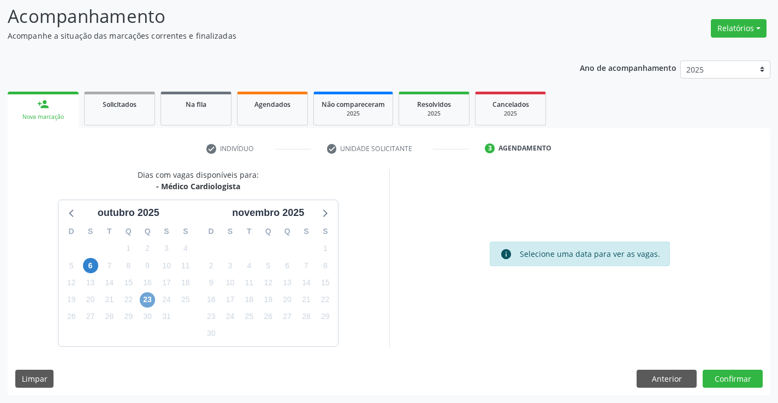
click at [149, 300] on span "23" at bounding box center [147, 300] width 15 height 15
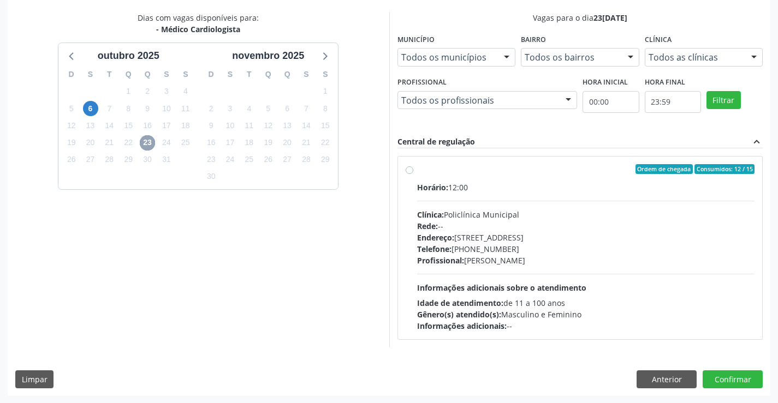
scroll to position [229, 0]
click at [509, 174] on label "Ordem de chegada Consumidos: 12 / 15 Horário: 12:00 Clínica: Policlínica Munici…" at bounding box center [586, 248] width 338 height 168
click at [413, 174] on input "Ordem de chegada Consumidos: 12 / 15 Horário: 12:00 Clínica: Policlínica Munici…" at bounding box center [410, 169] width 8 height 10
radio input "true"
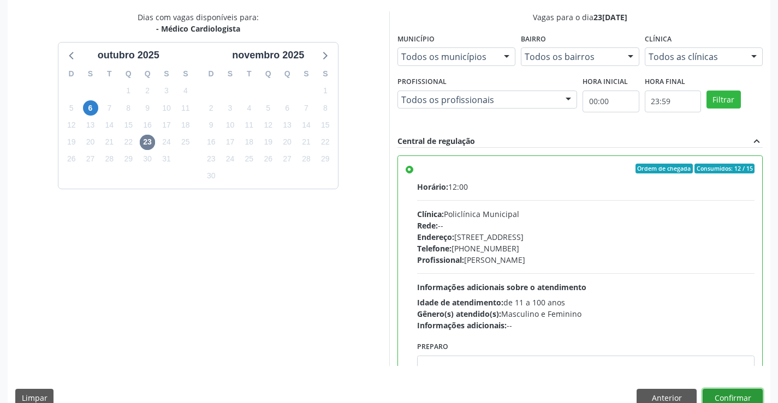
click at [727, 395] on button "Confirmar" at bounding box center [732, 398] width 60 height 19
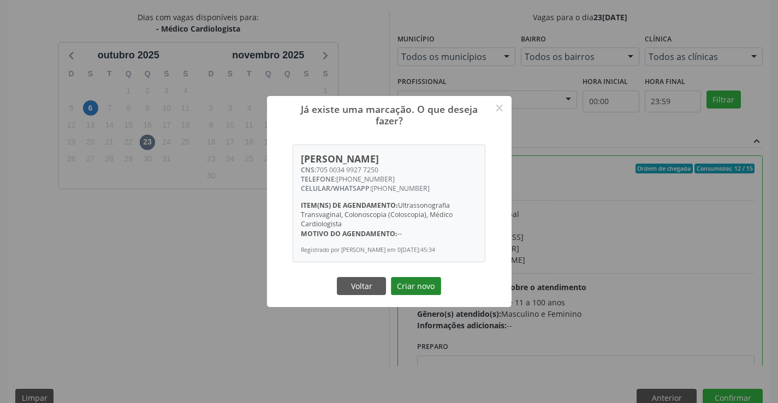
click at [407, 282] on button "Criar novo" at bounding box center [416, 286] width 50 height 19
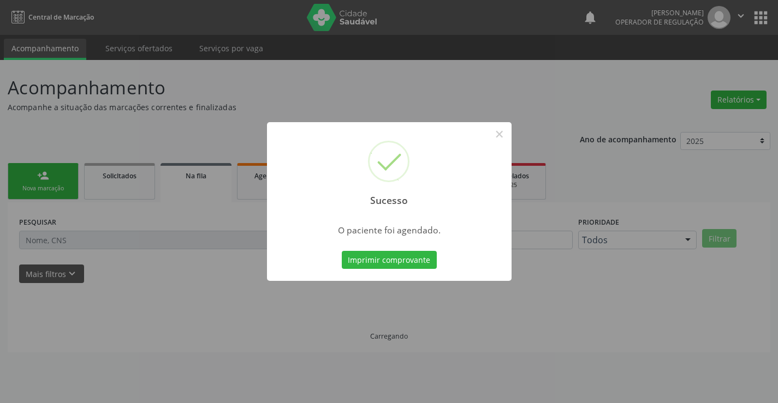
scroll to position [0, 0]
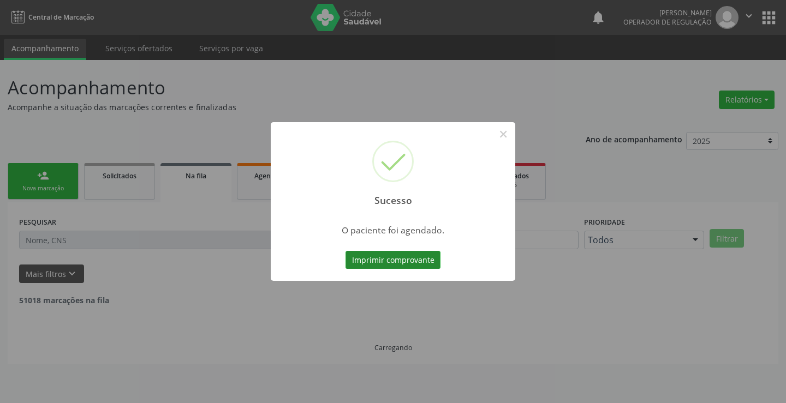
click at [401, 258] on button "Imprimir comprovante" at bounding box center [393, 260] width 95 height 19
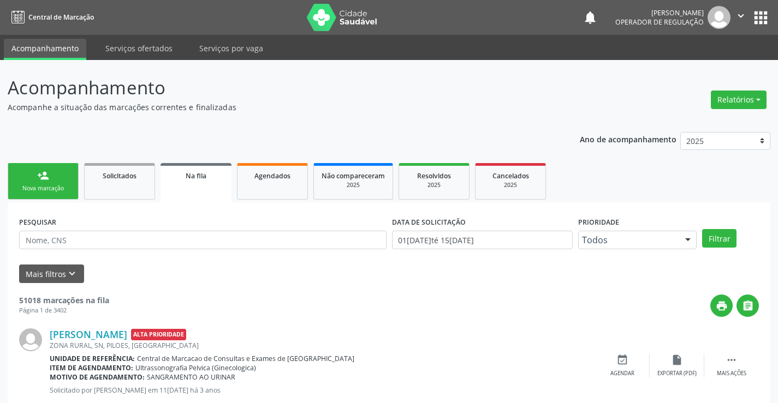
click at [41, 187] on div "Nova marcação" at bounding box center [43, 188] width 55 height 8
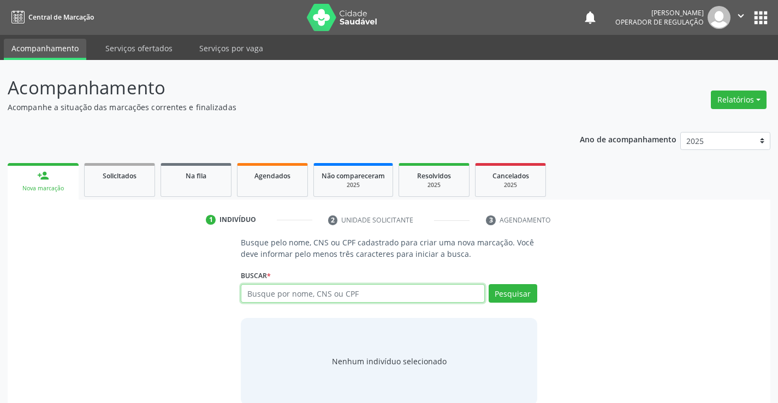
click at [305, 295] on input "text" at bounding box center [362, 293] width 243 height 19
type input "700903944667499"
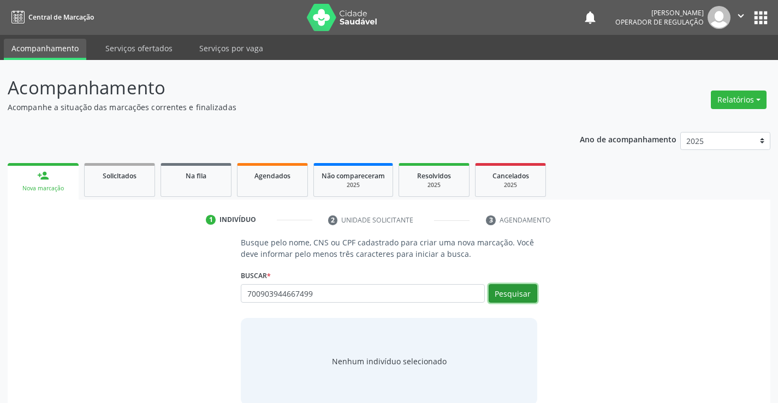
click at [502, 288] on button "Pesquisar" at bounding box center [513, 293] width 49 height 19
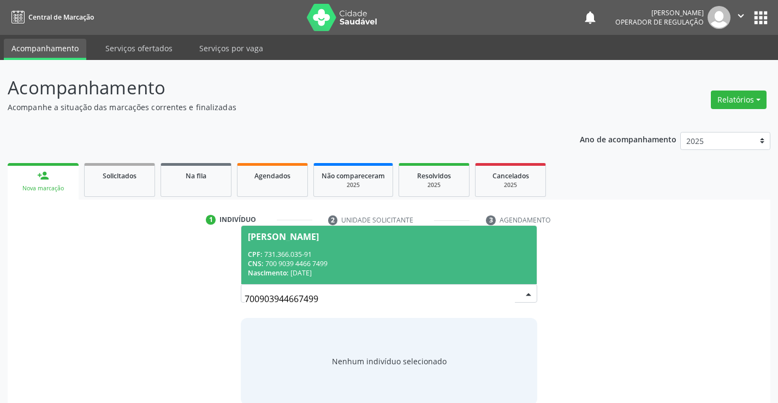
click at [391, 251] on div "CPF: 731.366.035-91" at bounding box center [389, 254] width 282 height 9
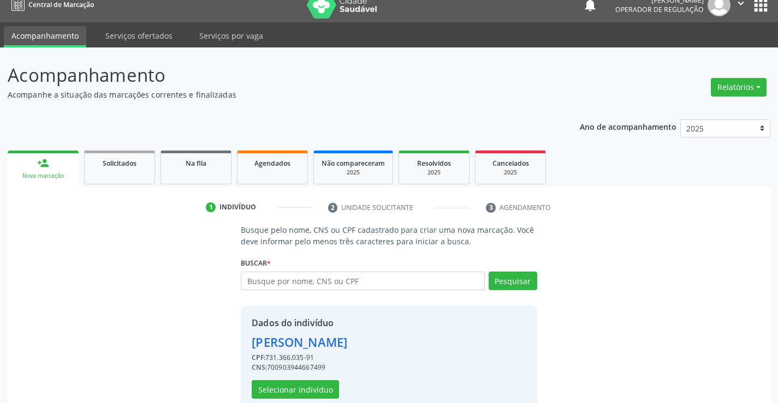
scroll to position [34, 0]
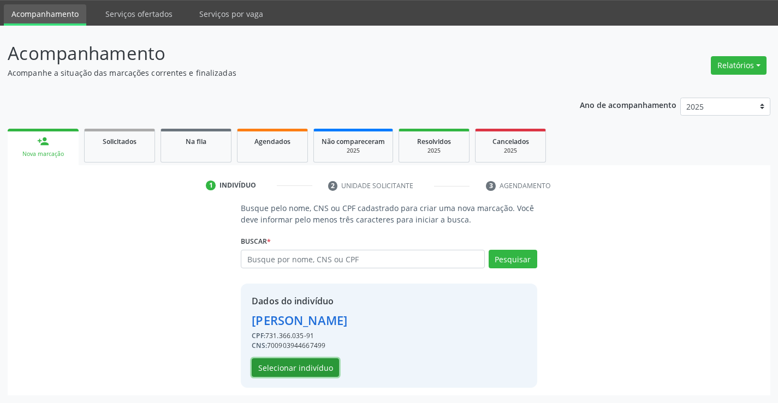
click at [293, 374] on button "Selecionar indivíduo" at bounding box center [295, 368] width 87 height 19
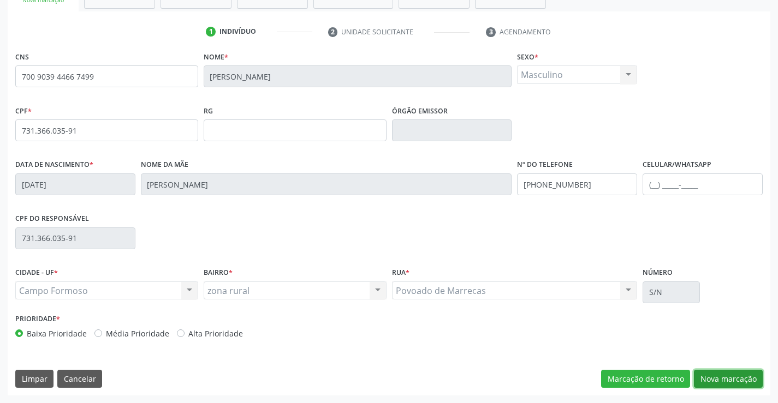
click at [720, 378] on button "Nova marcação" at bounding box center [728, 379] width 69 height 19
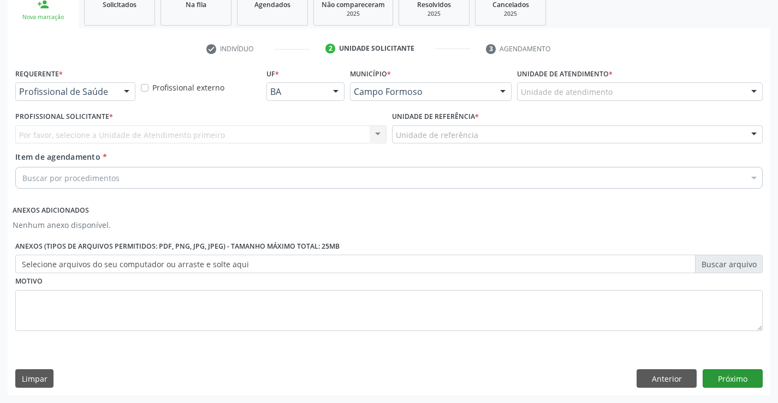
scroll to position [171, 0]
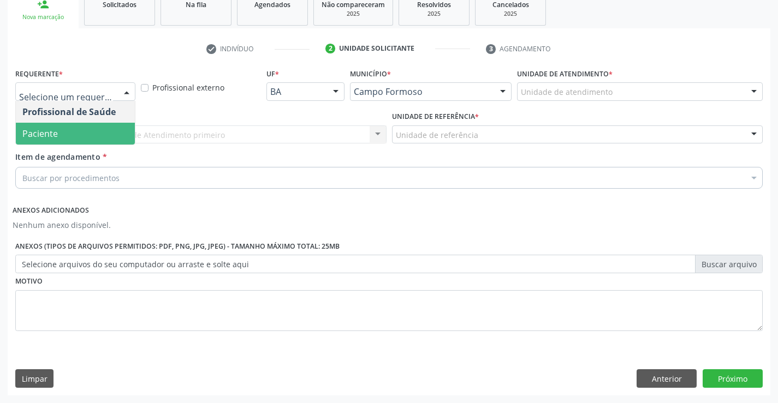
click at [53, 130] on span "Paciente" at bounding box center [39, 134] width 35 height 12
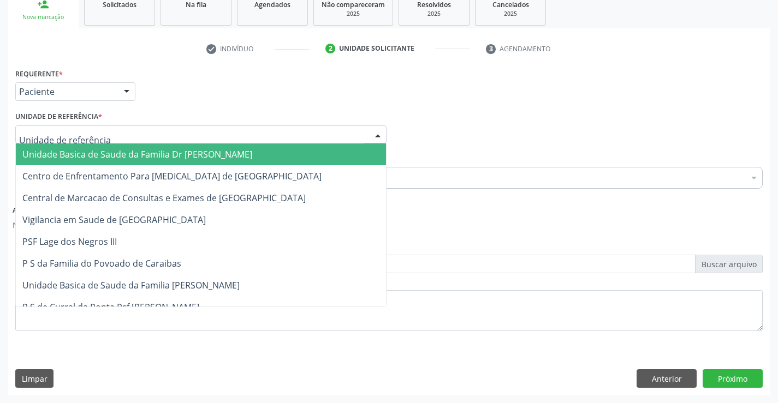
click at [69, 146] on span "Unidade Basica de Saude da Familia Dr [PERSON_NAME]" at bounding box center [201, 155] width 370 height 22
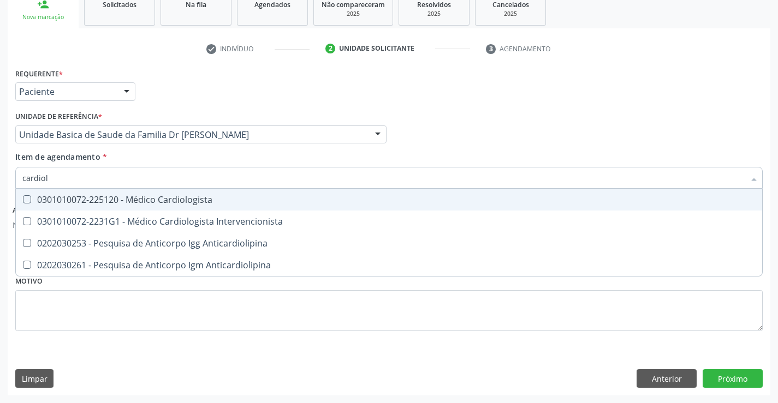
type input "cardiolo"
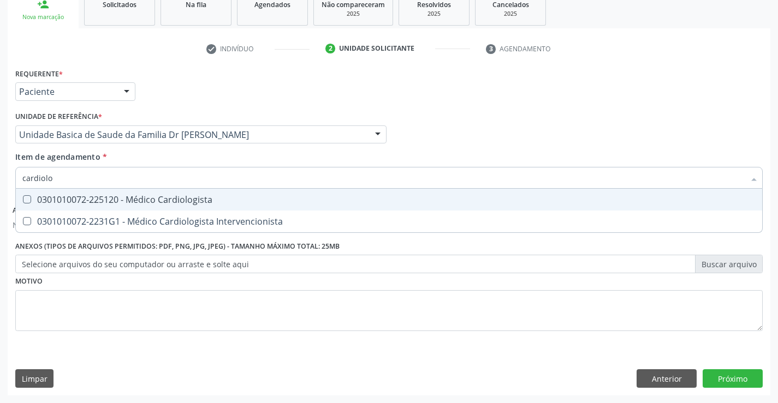
click at [182, 202] on div "0301010072-225120 - Médico Cardiologista" at bounding box center [388, 199] width 733 height 9
checkbox Cardiologista "true"
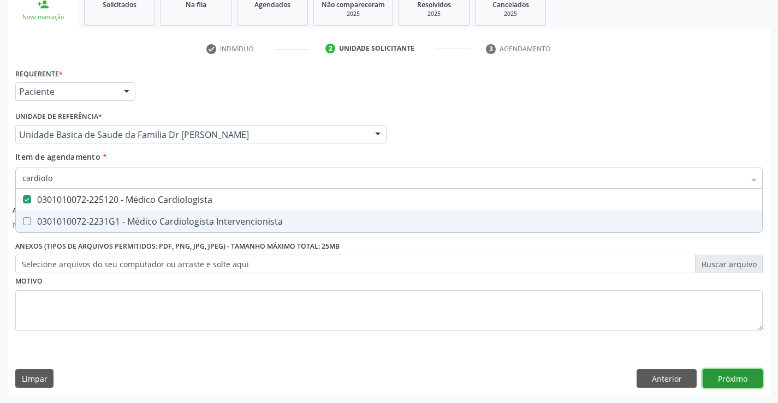
click at [731, 377] on button "Próximo" at bounding box center [732, 379] width 60 height 19
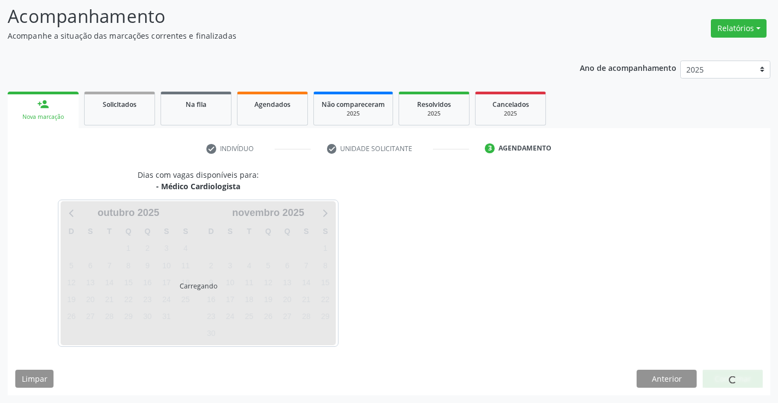
scroll to position [72, 0]
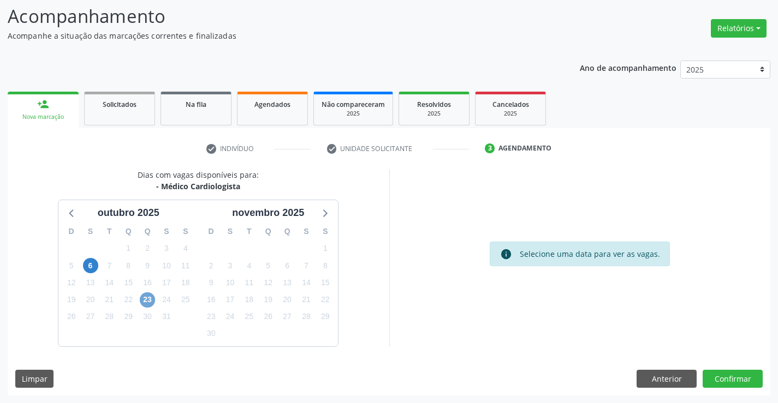
click at [146, 301] on span "23" at bounding box center [147, 300] width 15 height 15
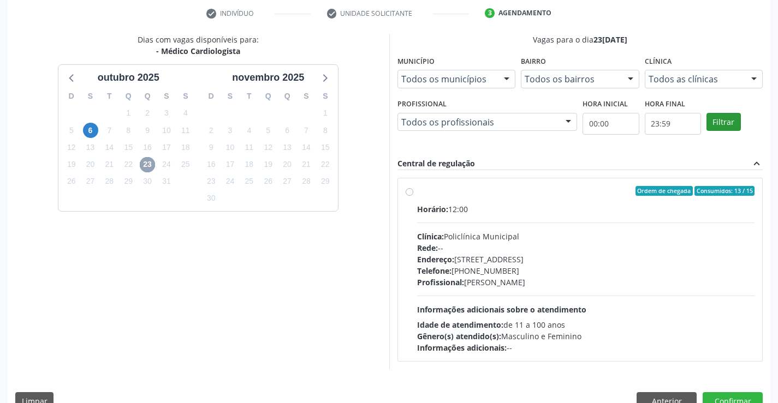
scroll to position [229, 0]
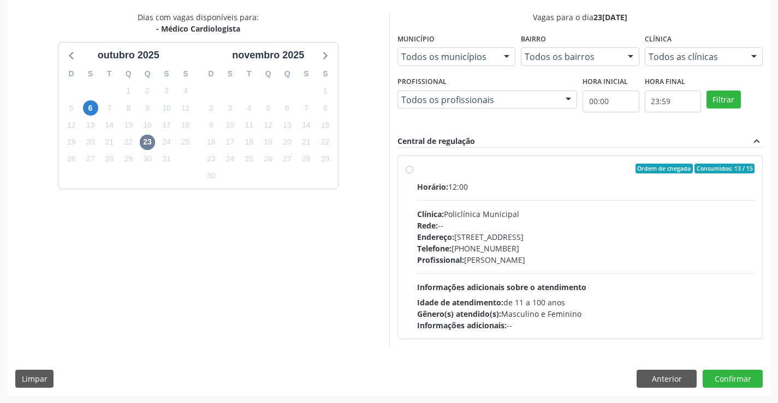
click at [543, 180] on label "Ordem de chegada Consumidos: 13 / 15 Horário: 12:00 Clínica: Policlínica Munici…" at bounding box center [586, 248] width 338 height 168
click at [413, 174] on input "Ordem de chegada Consumidos: 13 / 15 Horário: 12:00 Clínica: Policlínica Munici…" at bounding box center [410, 169] width 8 height 10
radio input "true"
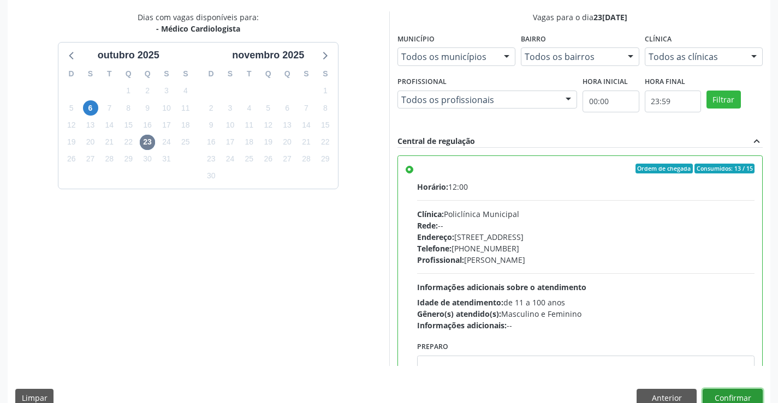
click at [725, 394] on button "Confirmar" at bounding box center [732, 398] width 60 height 19
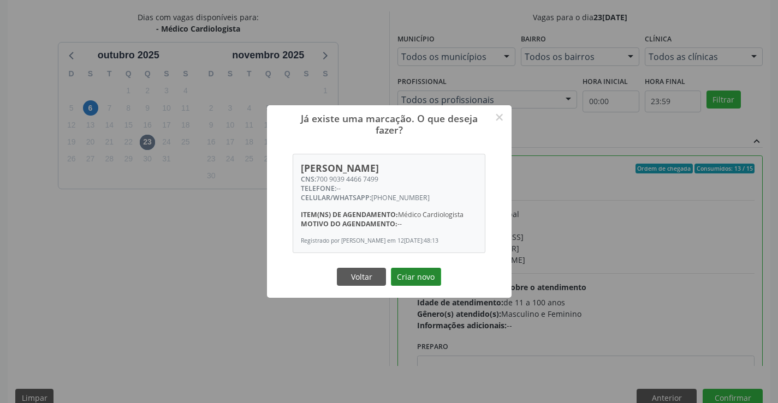
click at [417, 277] on button "Criar novo" at bounding box center [416, 277] width 50 height 19
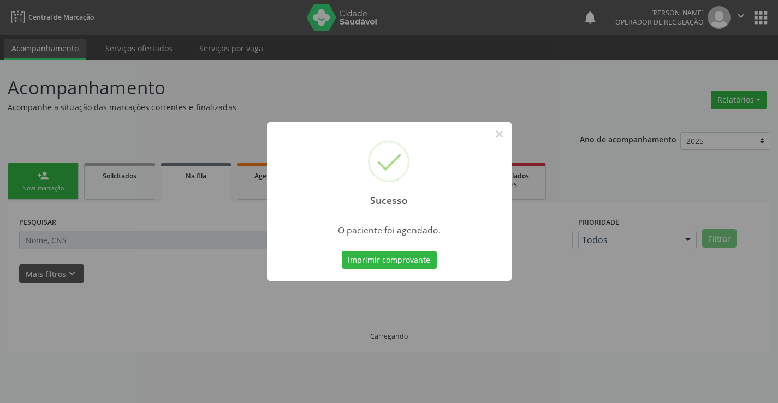
scroll to position [0, 0]
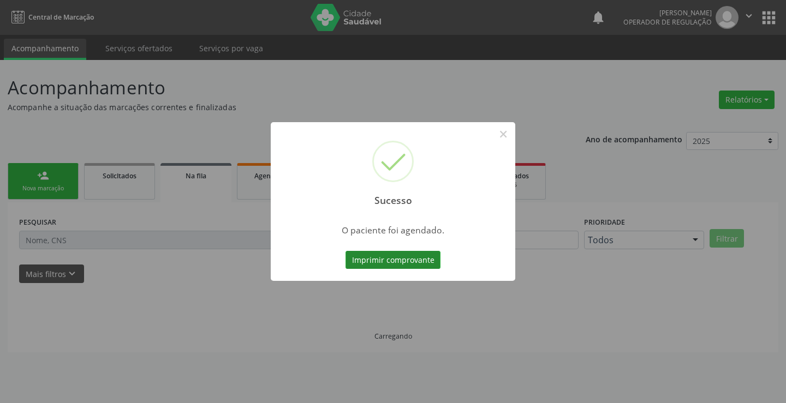
click at [375, 267] on button "Imprimir comprovante" at bounding box center [393, 260] width 95 height 19
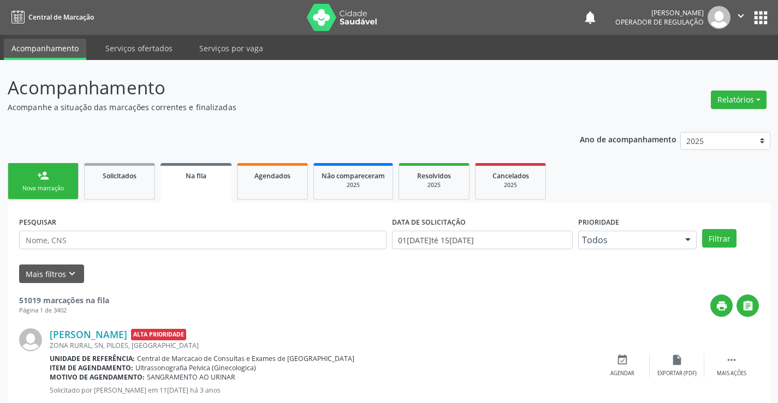
click at [48, 171] on div "person_add" at bounding box center [43, 176] width 12 height 12
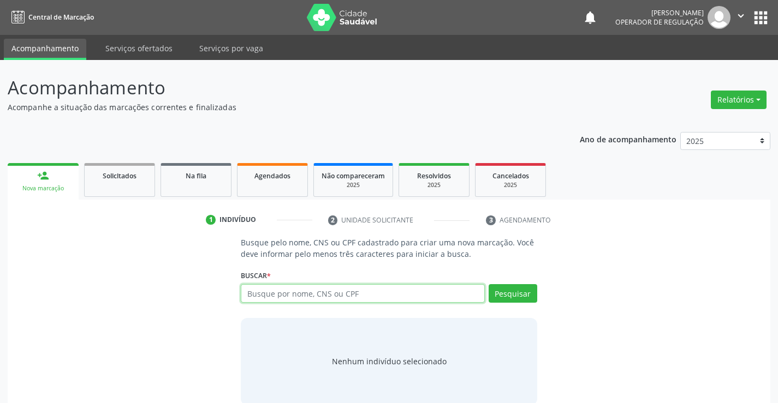
click at [346, 296] on input "text" at bounding box center [362, 293] width 243 height 19
type input "706305741456678"
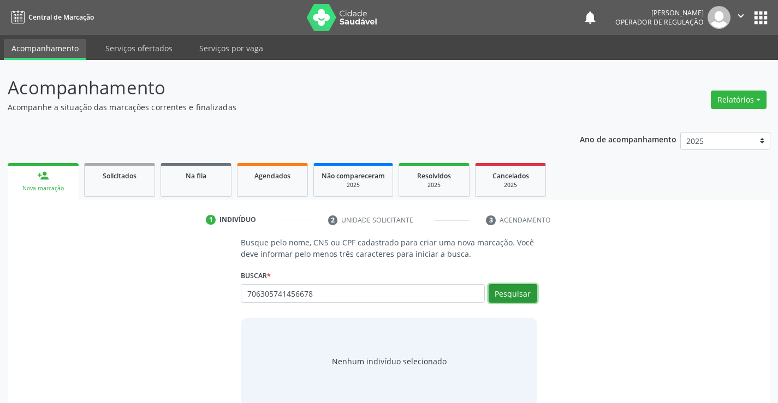
click at [521, 292] on button "Pesquisar" at bounding box center [513, 293] width 49 height 19
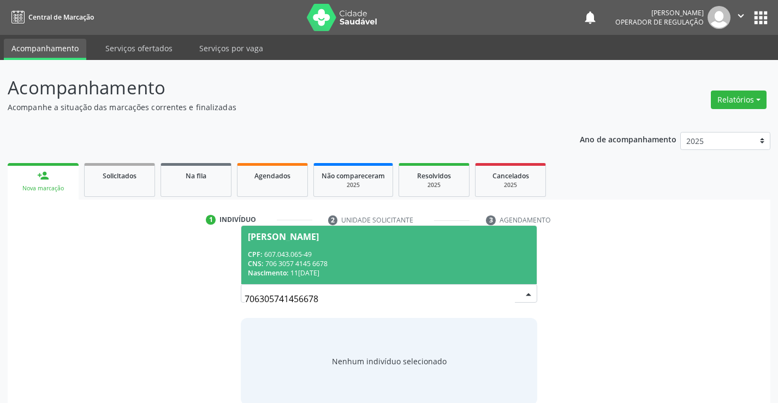
click at [296, 244] on span "Renato Laurindo da Silva Filho CPF: 607.043.065-49 CNS: 706 3057 4145 6678 Nasc…" at bounding box center [388, 255] width 295 height 58
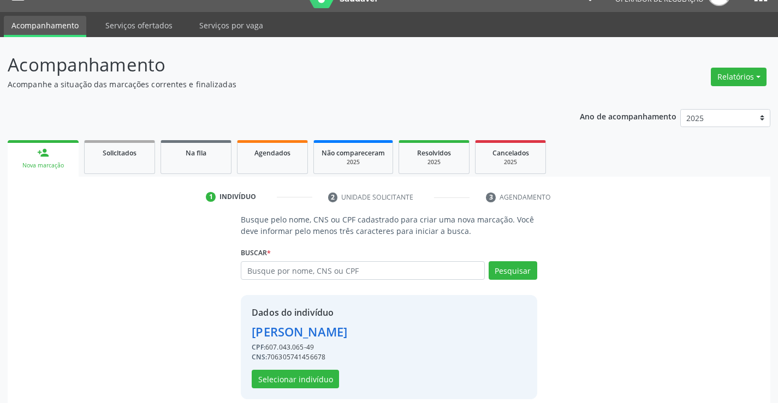
scroll to position [34, 0]
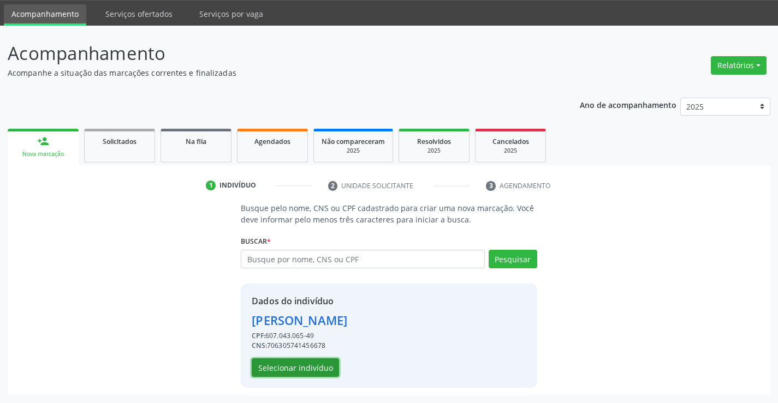
click at [273, 369] on button "Selecionar indivíduo" at bounding box center [295, 368] width 87 height 19
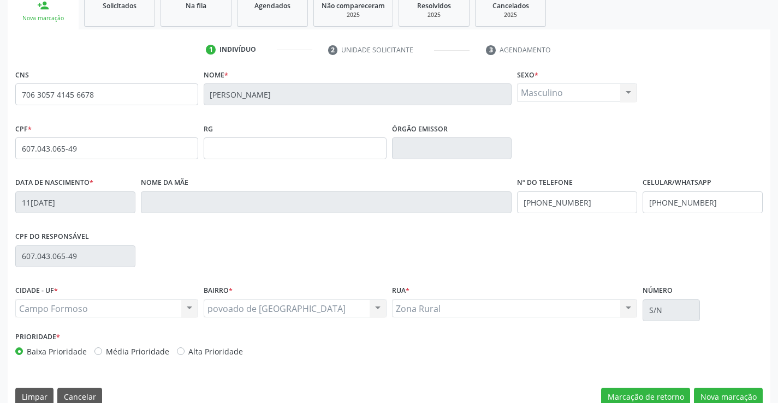
scroll to position [188, 0]
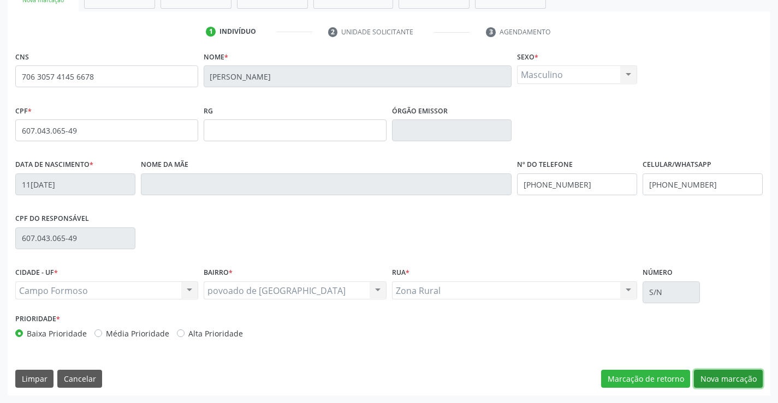
click at [740, 378] on button "Nova marcação" at bounding box center [728, 379] width 69 height 19
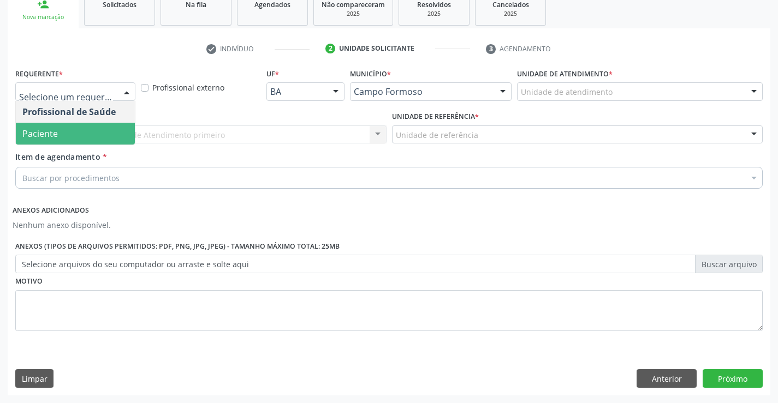
click at [64, 124] on span "Paciente" at bounding box center [75, 134] width 119 height 22
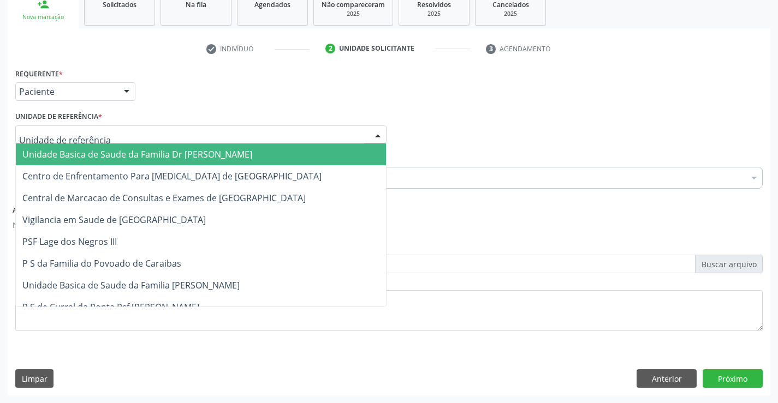
click at [80, 141] on input "text" at bounding box center [191, 140] width 345 height 22
click at [84, 156] on span "Unidade Basica de Saude da Familia Dr [PERSON_NAME]" at bounding box center [137, 154] width 230 height 12
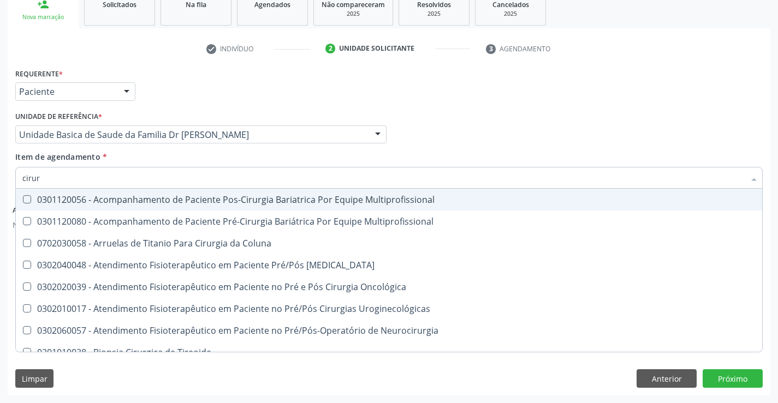
type input "cirurg"
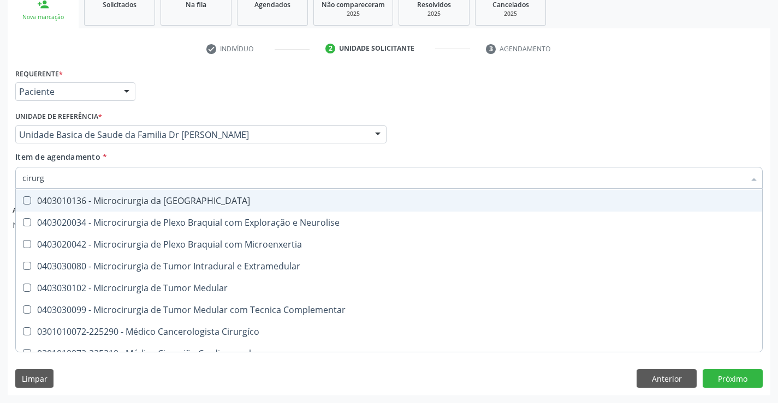
scroll to position [1856, 0]
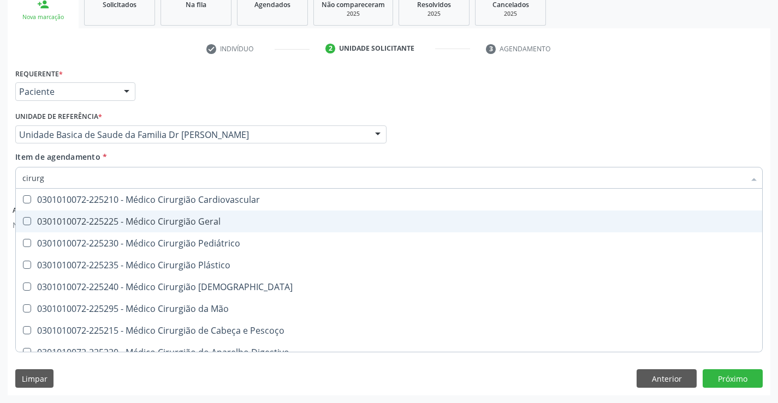
click at [210, 222] on div "0301010072-225225 - Médico Cirurgião Geral" at bounding box center [388, 221] width 733 height 9
checkbox Geral "true"
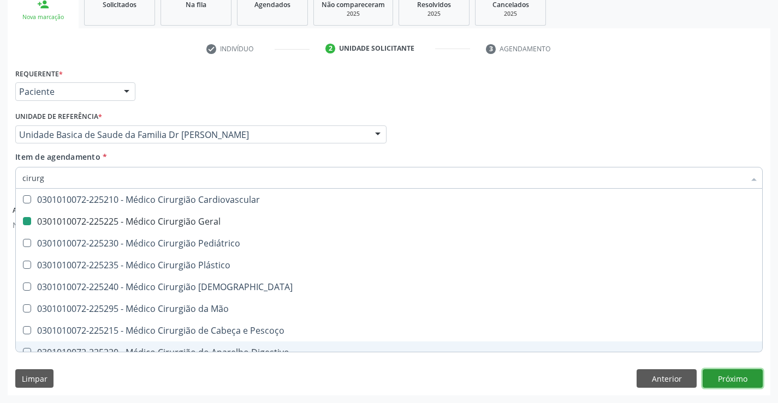
click at [732, 376] on button "Próximo" at bounding box center [732, 379] width 60 height 19
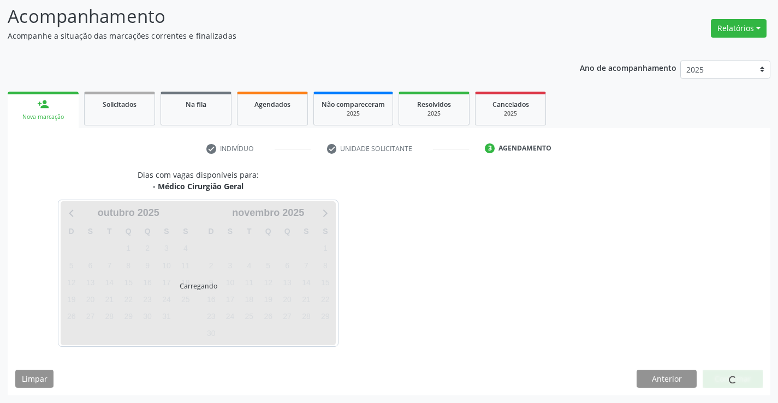
scroll to position [0, 0]
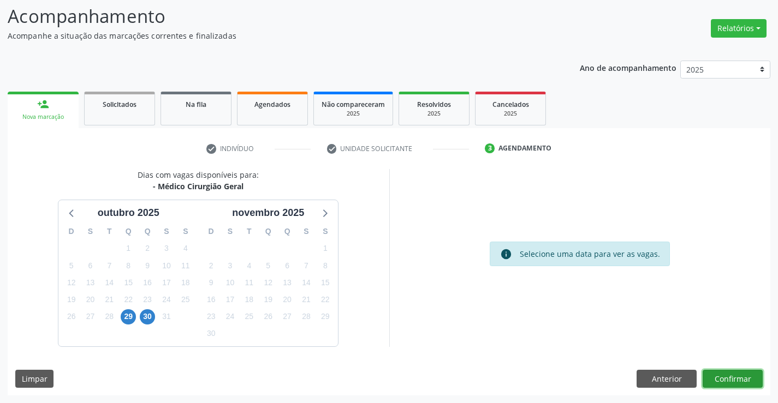
click at [719, 377] on button "Confirmar" at bounding box center [732, 379] width 60 height 19
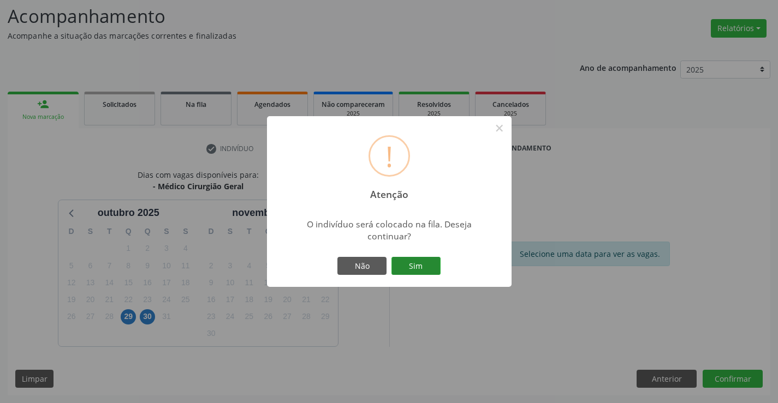
click at [416, 263] on button "Sim" at bounding box center [415, 266] width 49 height 19
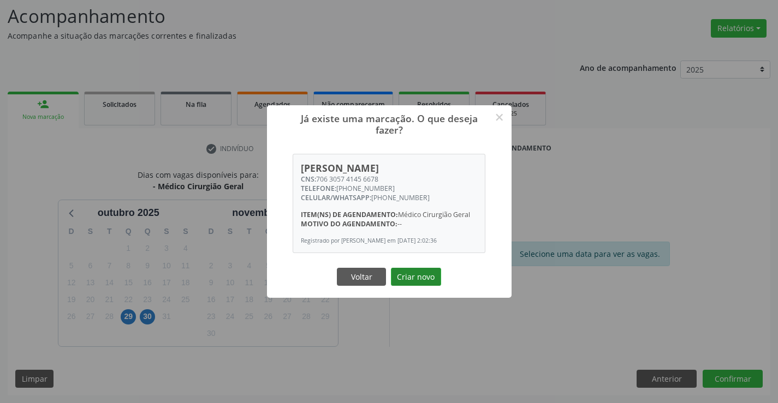
click at [414, 276] on button "Criar novo" at bounding box center [416, 277] width 50 height 19
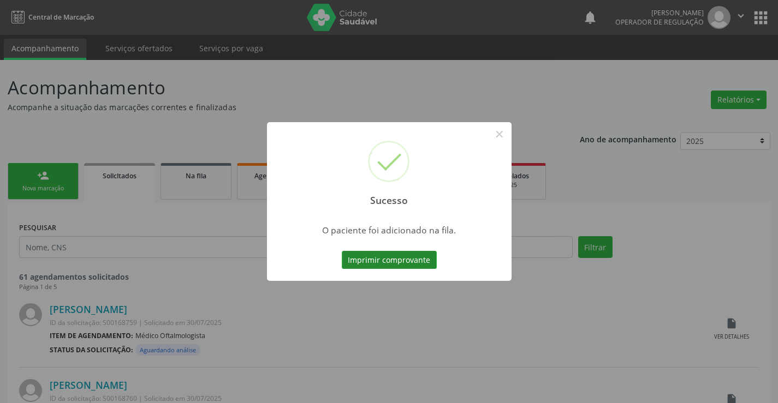
click at [400, 258] on button "Imprimir comprovante" at bounding box center [389, 260] width 95 height 19
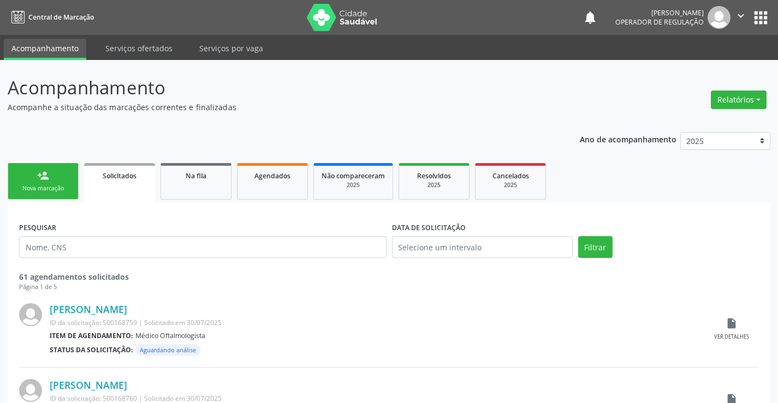
click at [33, 184] on link "person_add Nova marcação" at bounding box center [43, 181] width 71 height 37
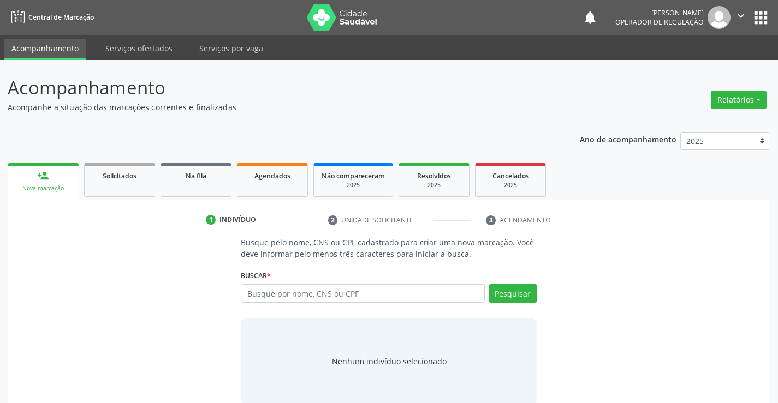
click at [743, 9] on button "" at bounding box center [740, 17] width 21 height 23
click at [698, 69] on link "Sair" at bounding box center [712, 66] width 75 height 15
